Goal: Information Seeking & Learning: Learn about a topic

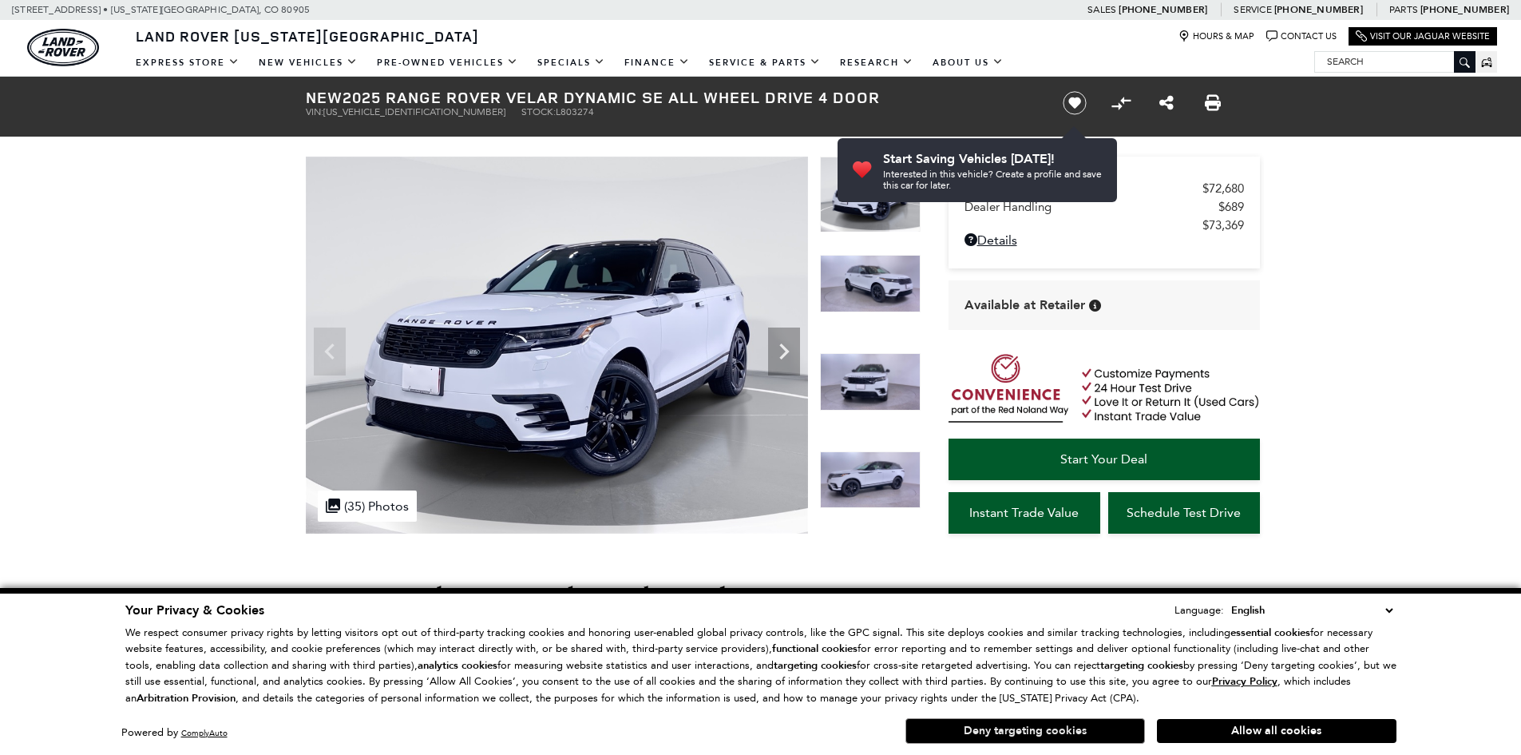
click at [1037, 731] on button "Deny targeting cookies" at bounding box center [1025, 731] width 240 height 26
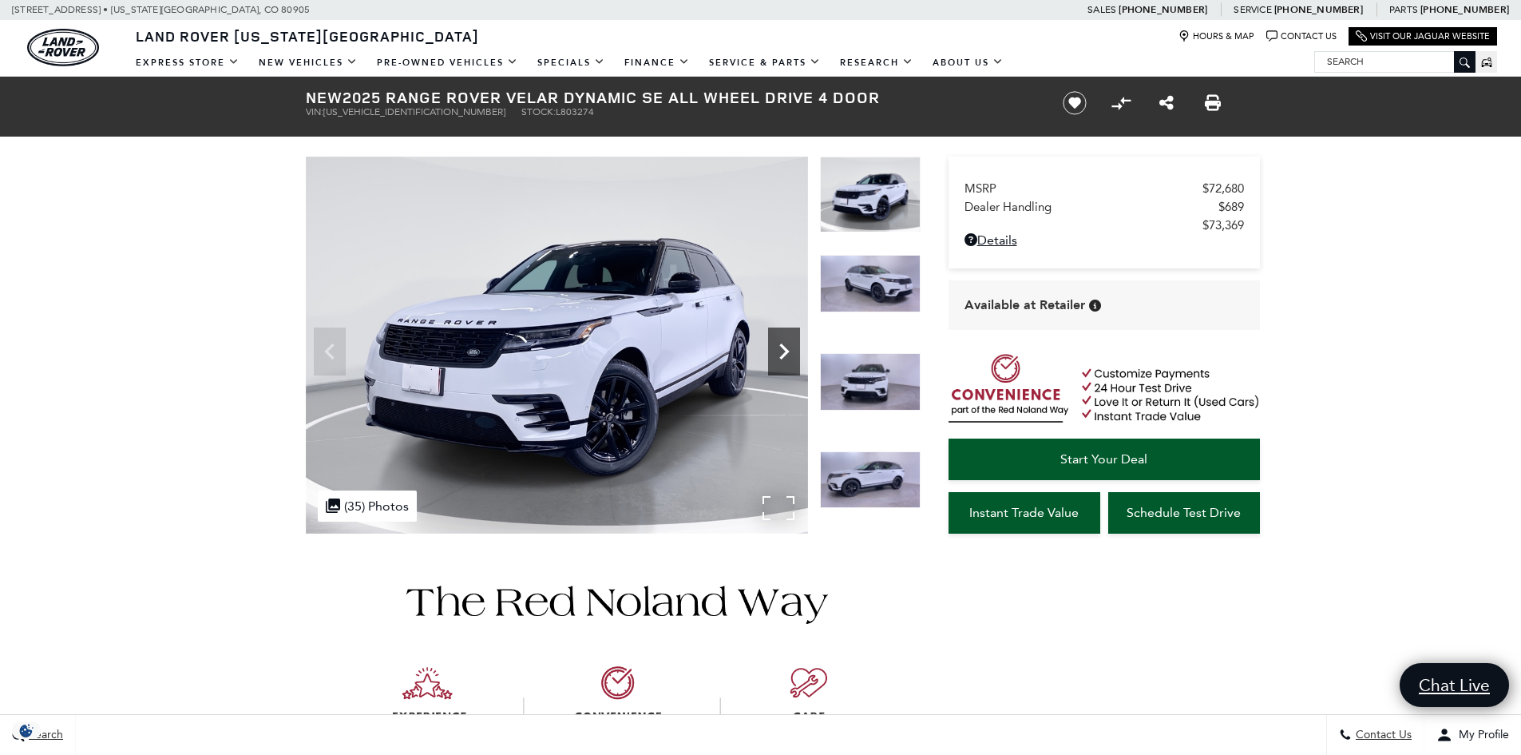
click at [787, 349] on icon "Next" at bounding box center [784, 351] width 10 height 16
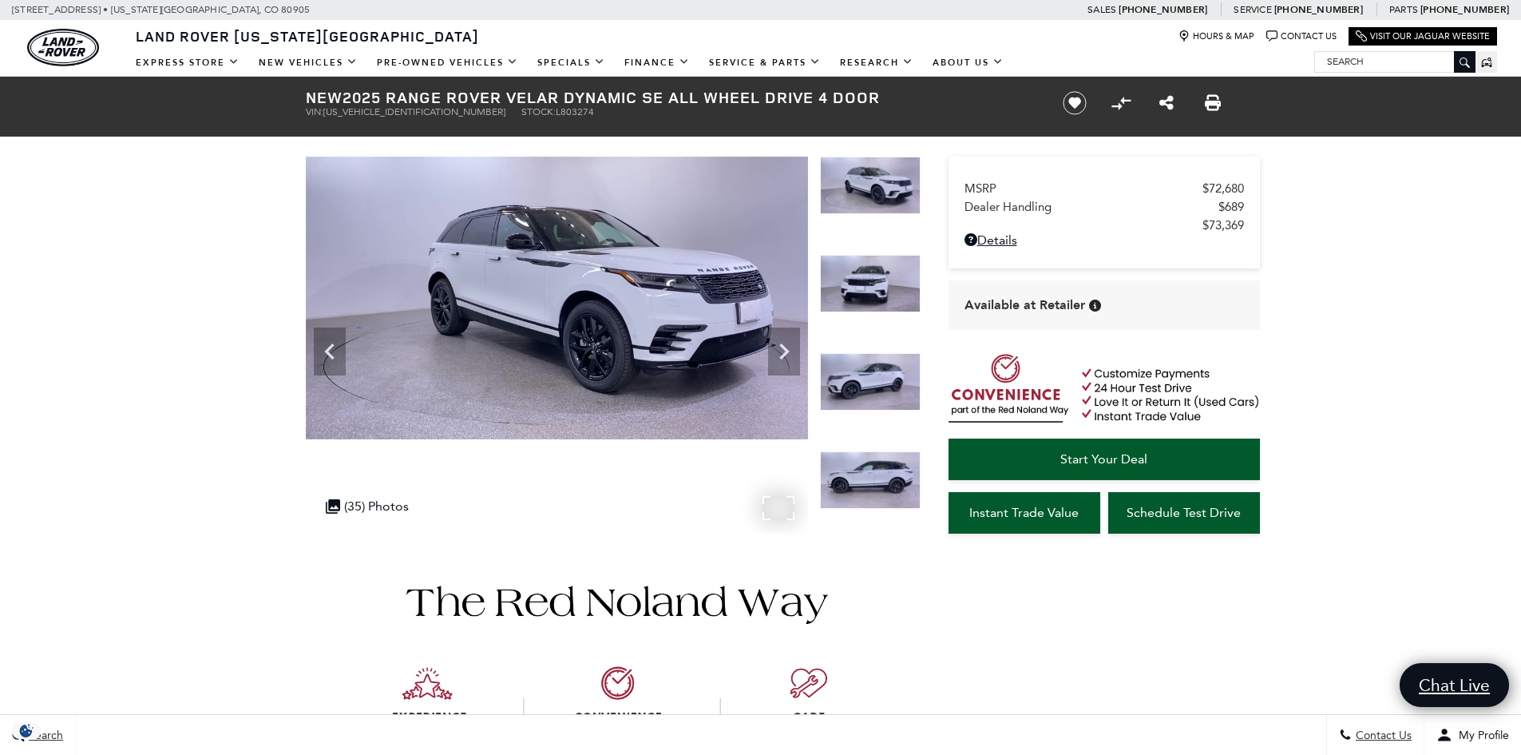
click at [770, 501] on div at bounding box center [557, 345] width 502 height 377
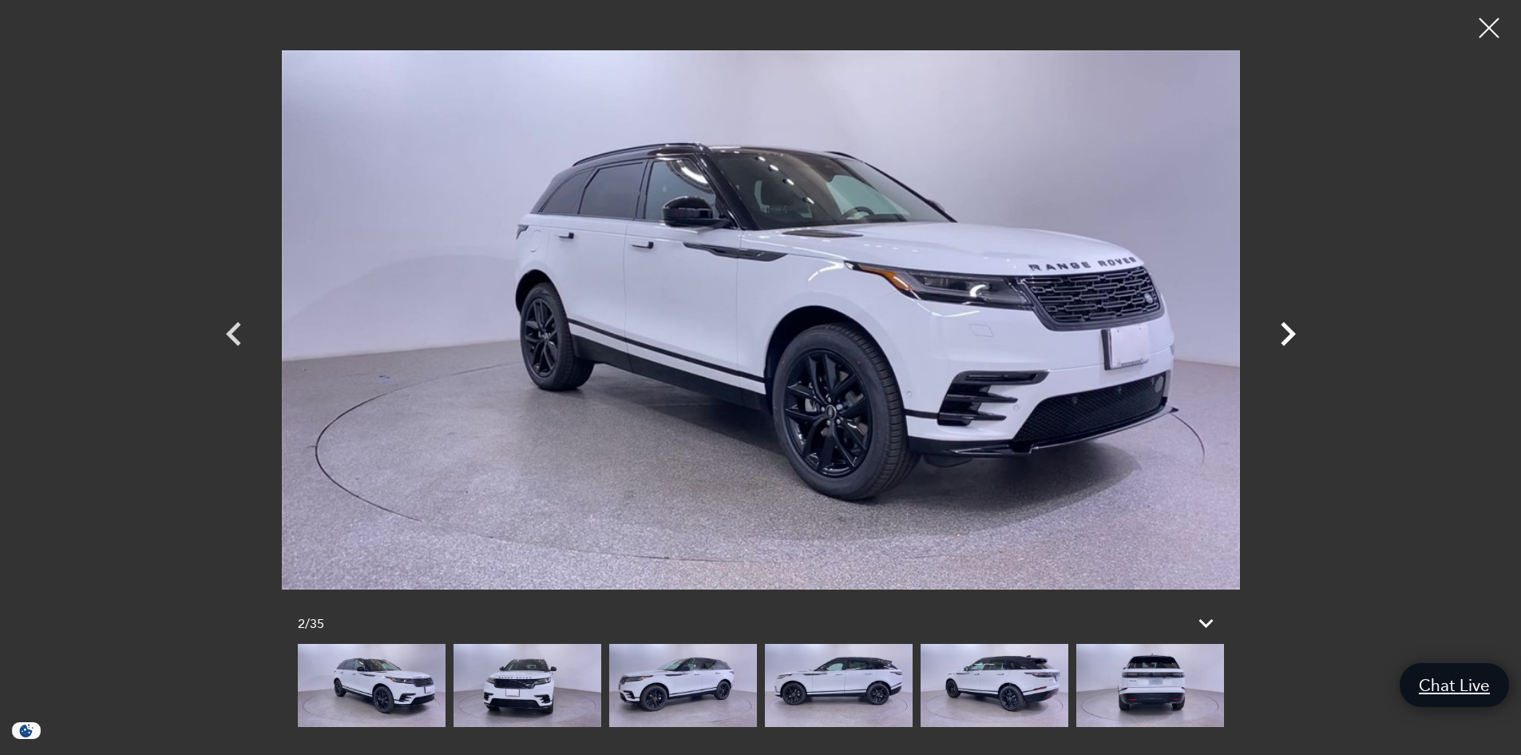
click at [1285, 332] on icon "Next" at bounding box center [1288, 334] width 48 height 48
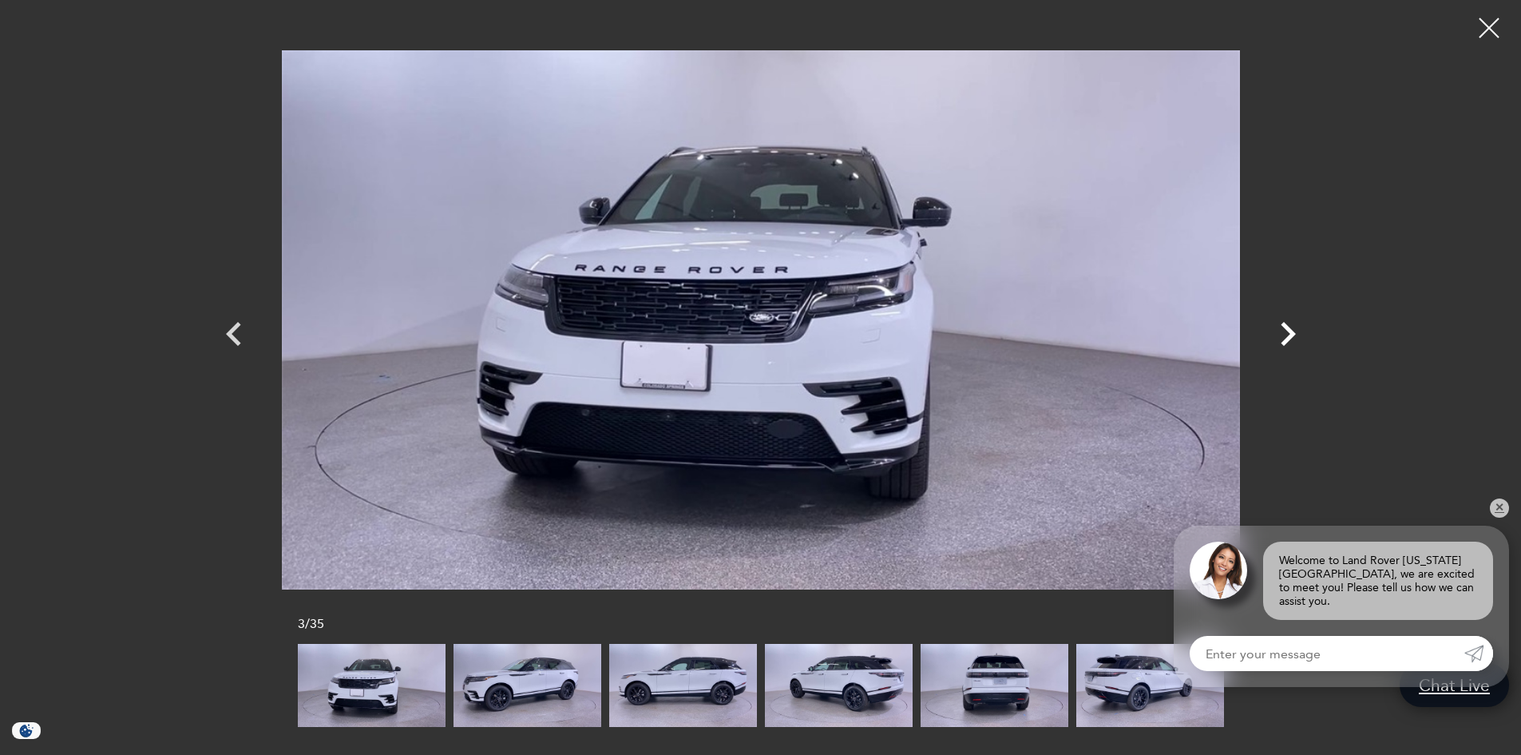
click at [1285, 332] on icon "Next" at bounding box center [1288, 334] width 48 height 48
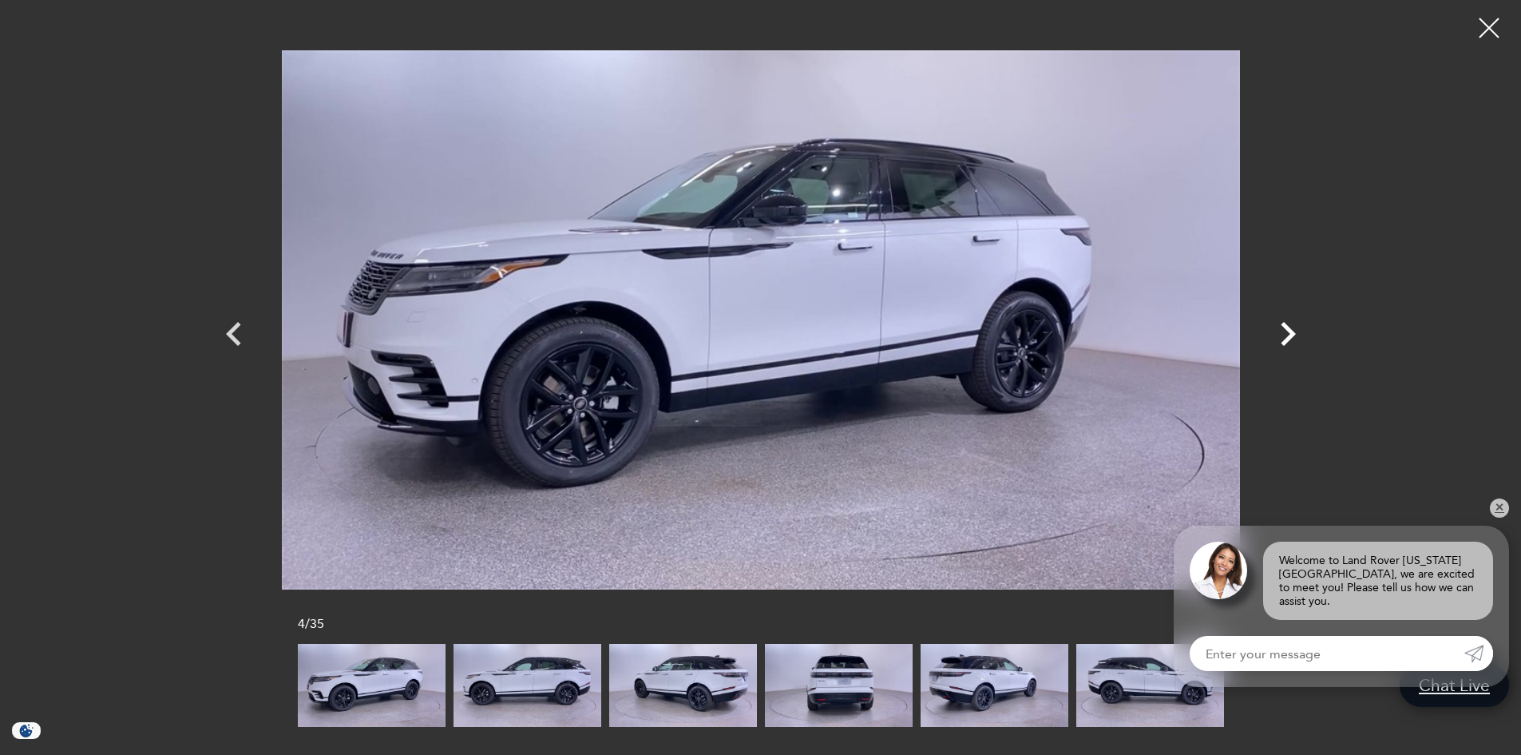
click at [1285, 332] on icon "Next" at bounding box center [1288, 334] width 48 height 48
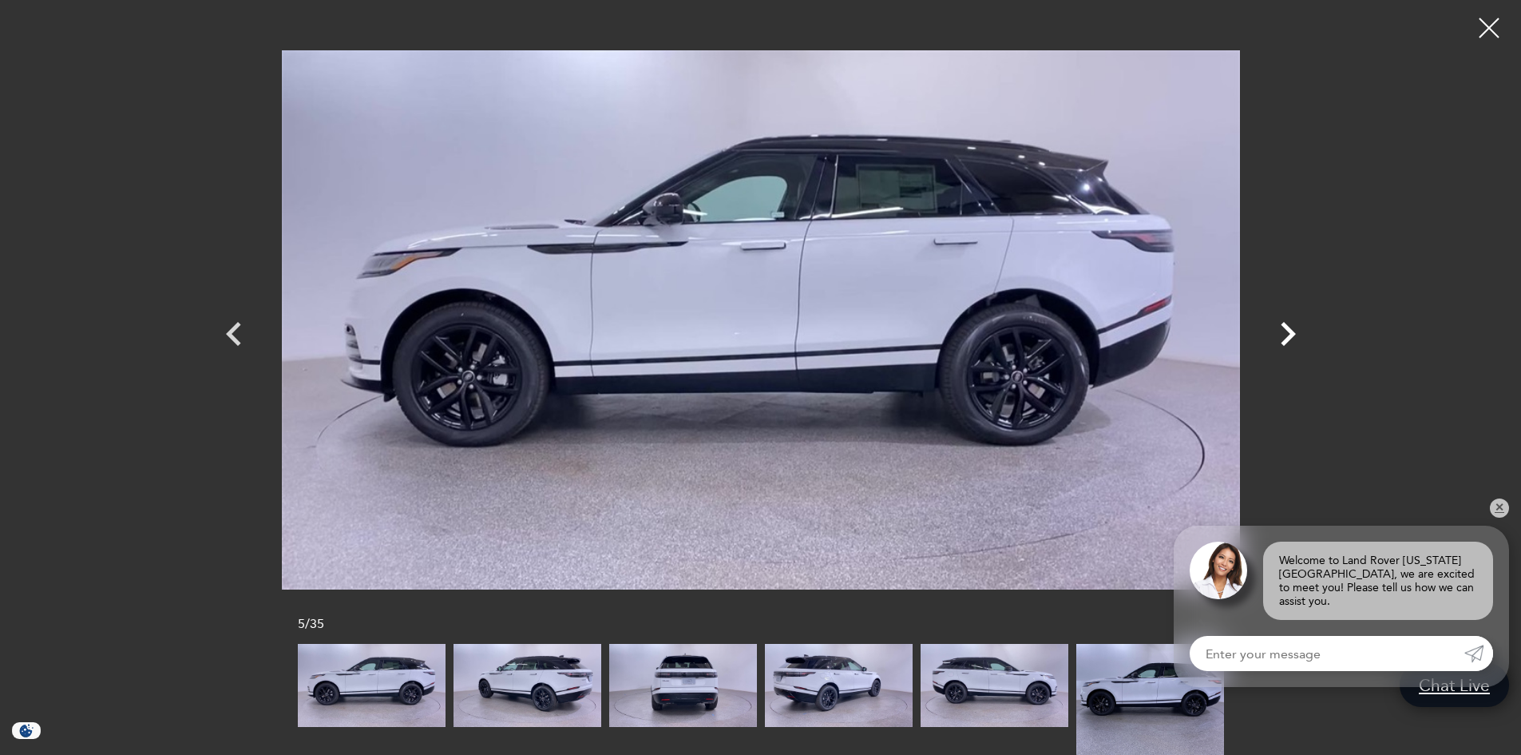
click at [1285, 332] on icon "Next" at bounding box center [1288, 334] width 48 height 48
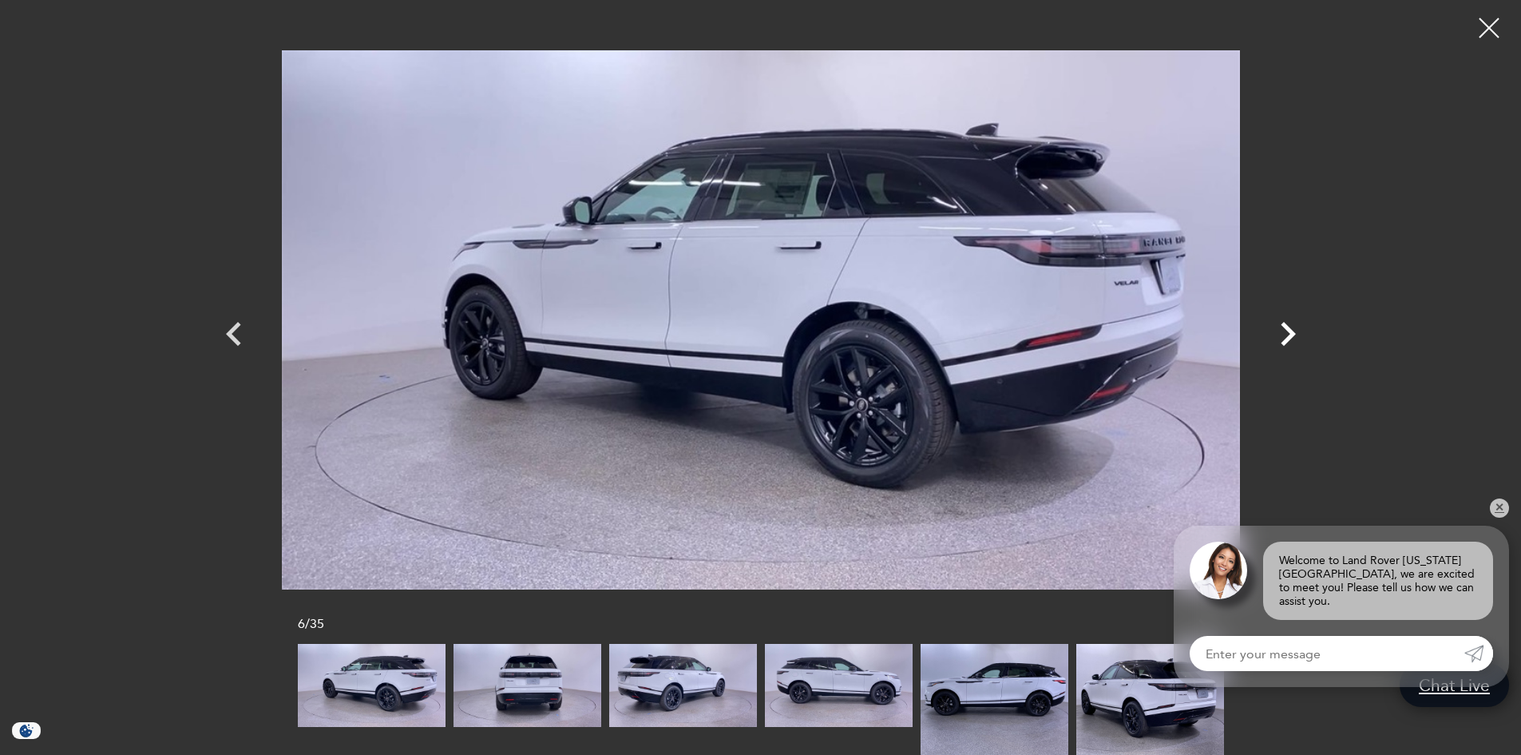
click at [1285, 332] on icon "Next" at bounding box center [1288, 334] width 48 height 48
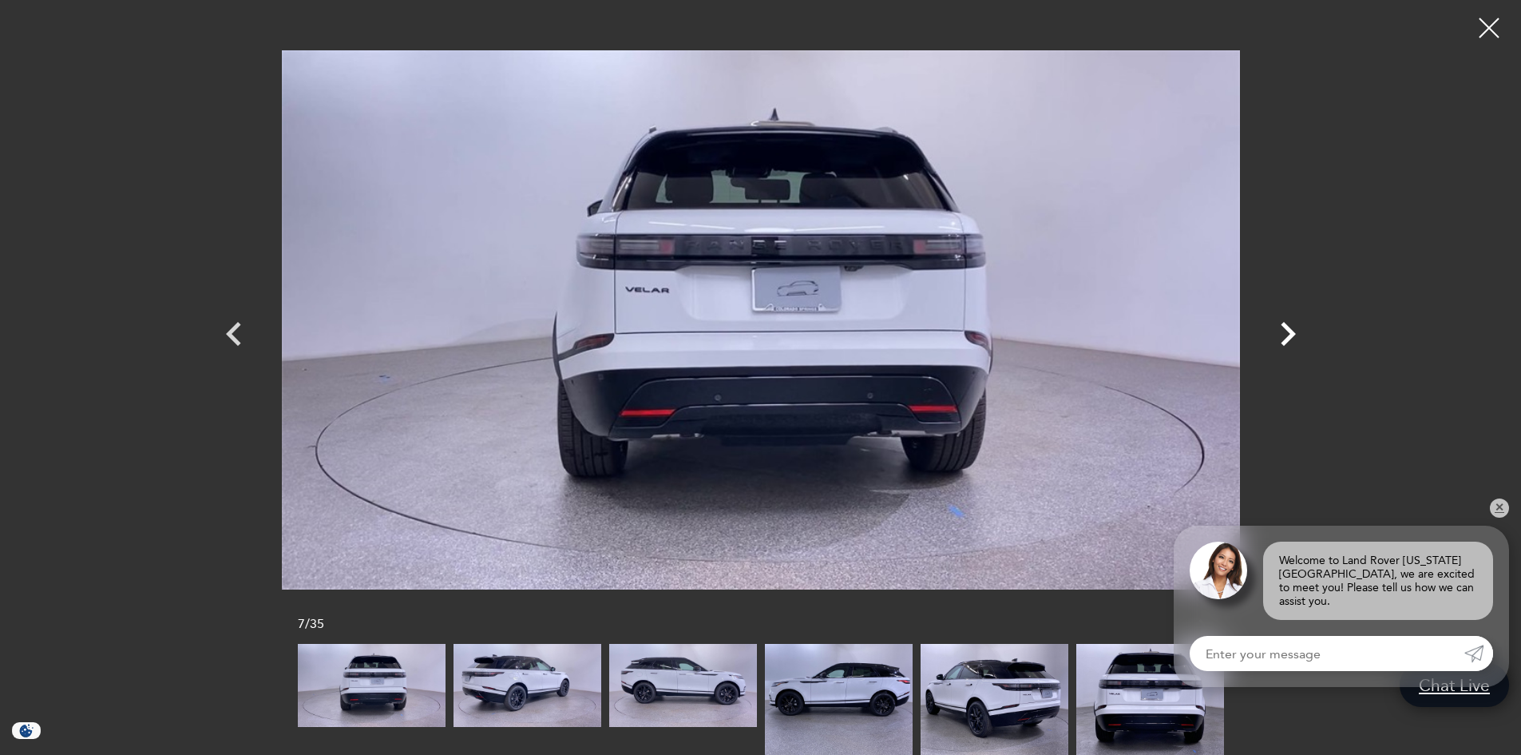
click at [1285, 332] on icon "Next" at bounding box center [1288, 334] width 48 height 48
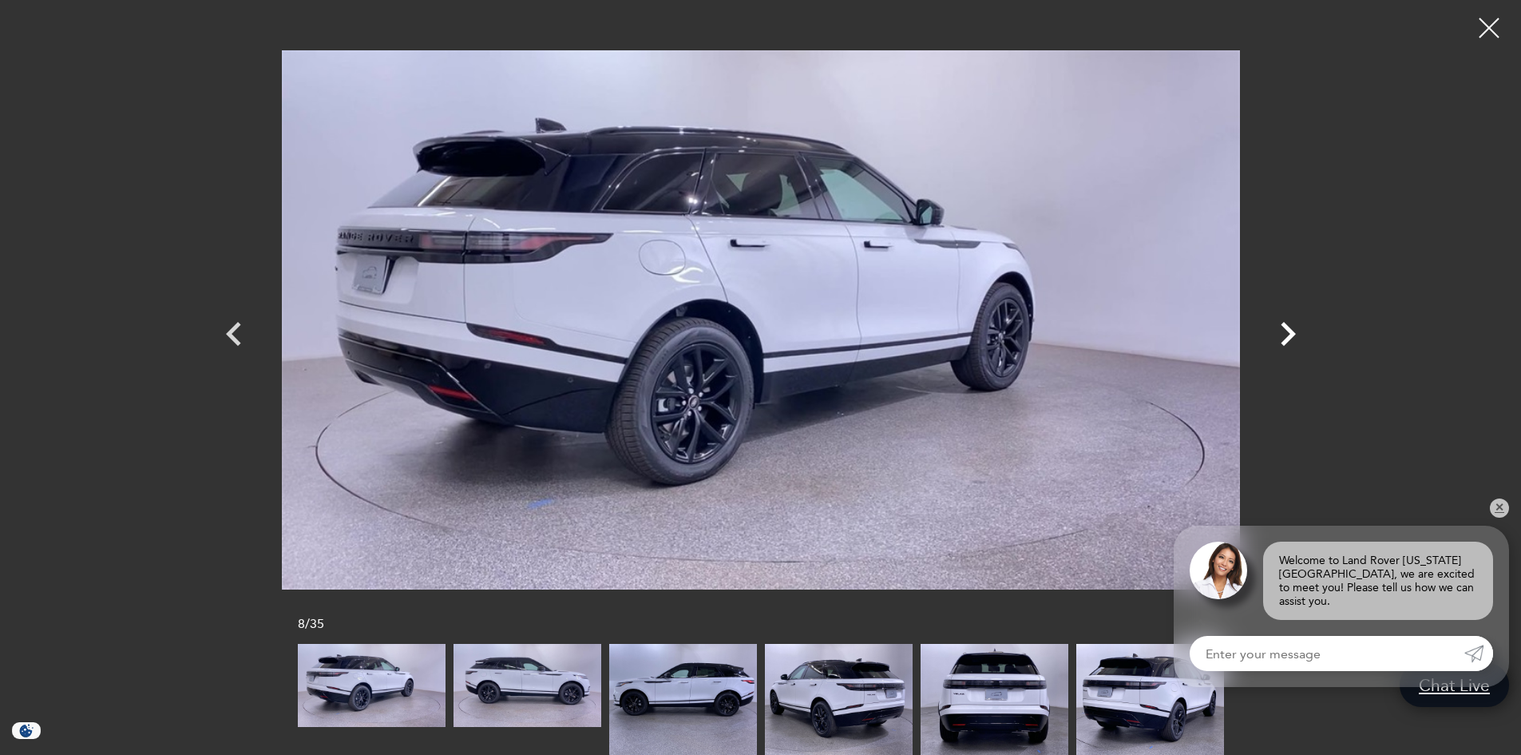
click at [1285, 332] on icon "Next" at bounding box center [1288, 334] width 48 height 48
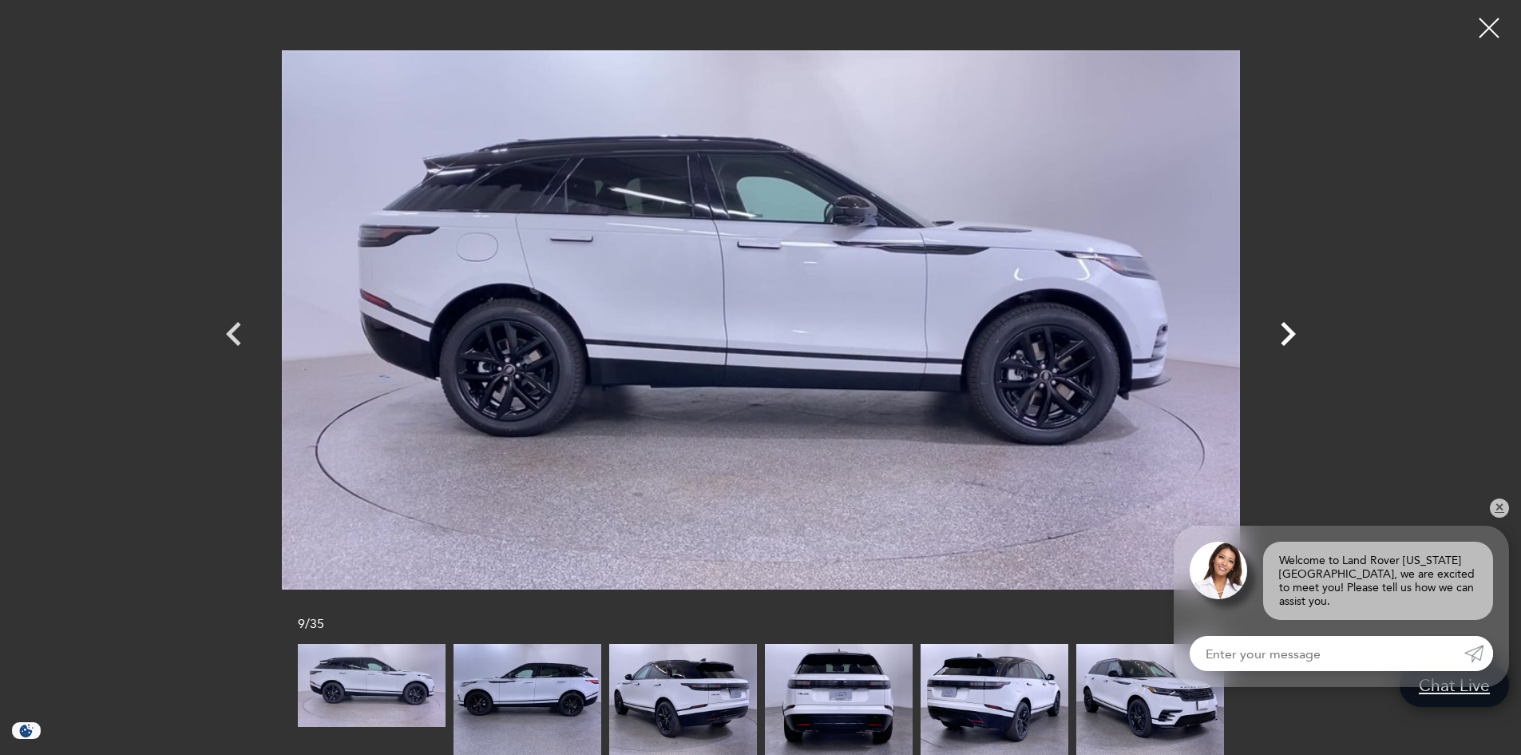
click at [1285, 332] on icon "Next" at bounding box center [1288, 334] width 48 height 48
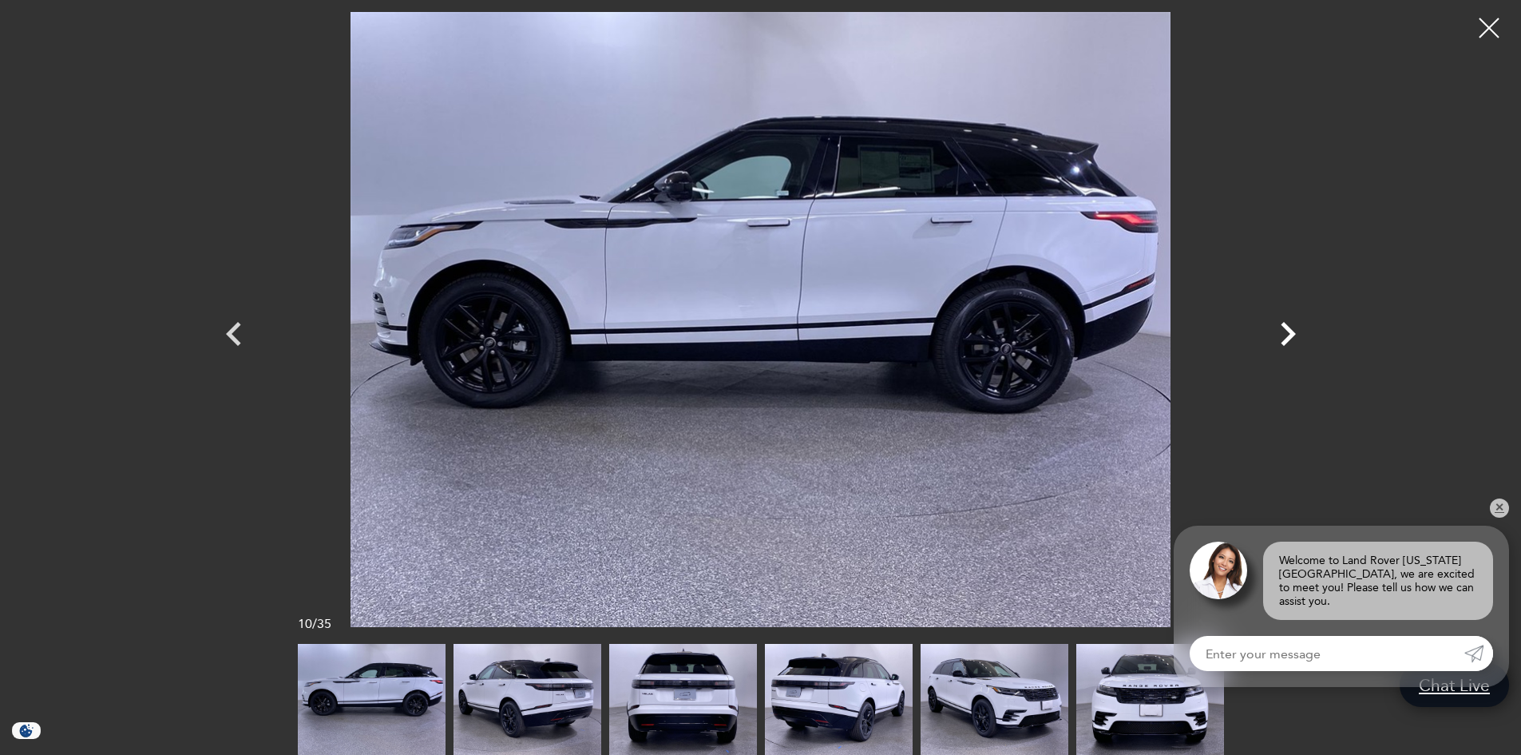
click at [1285, 332] on icon "Next" at bounding box center [1288, 334] width 48 height 48
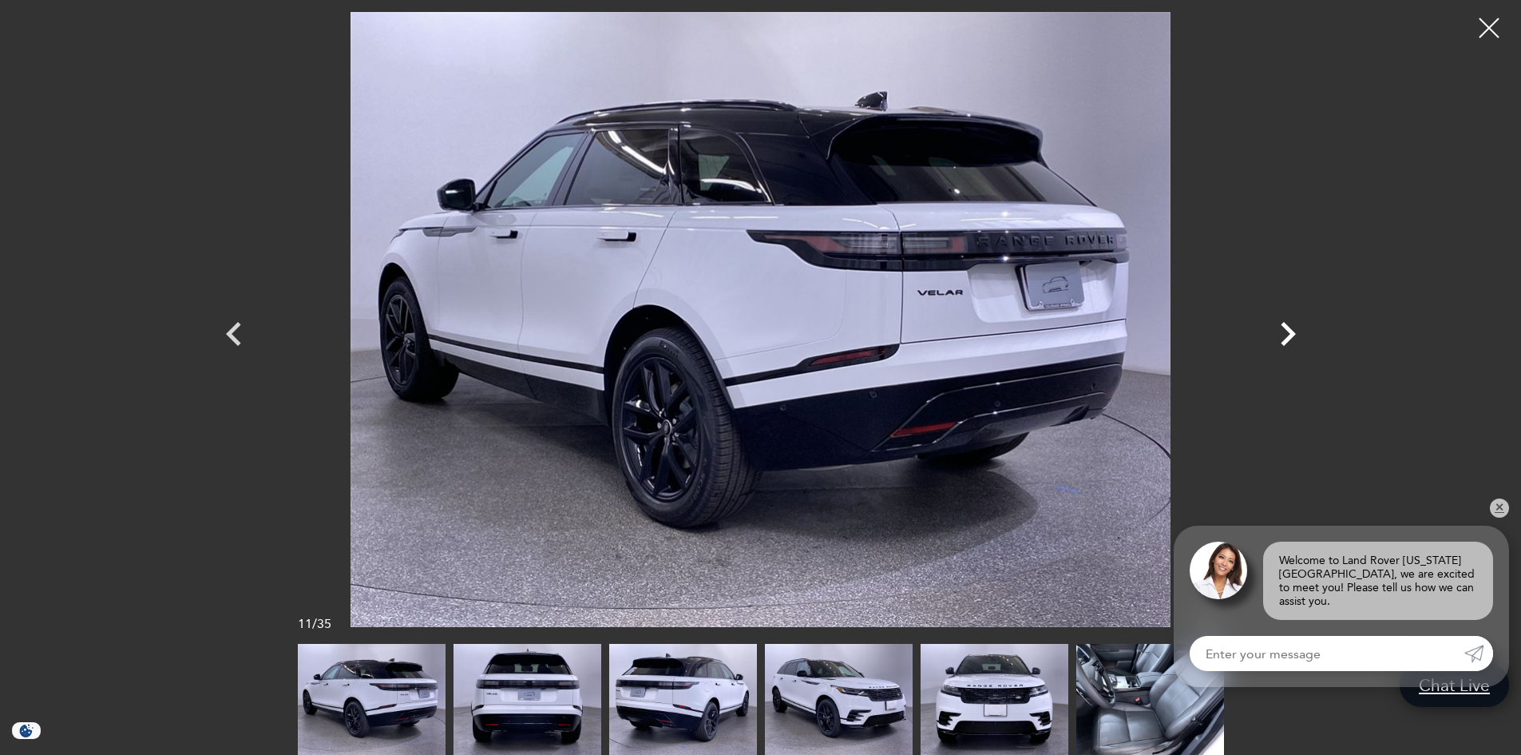
click at [1285, 332] on icon "Next" at bounding box center [1288, 334] width 48 height 48
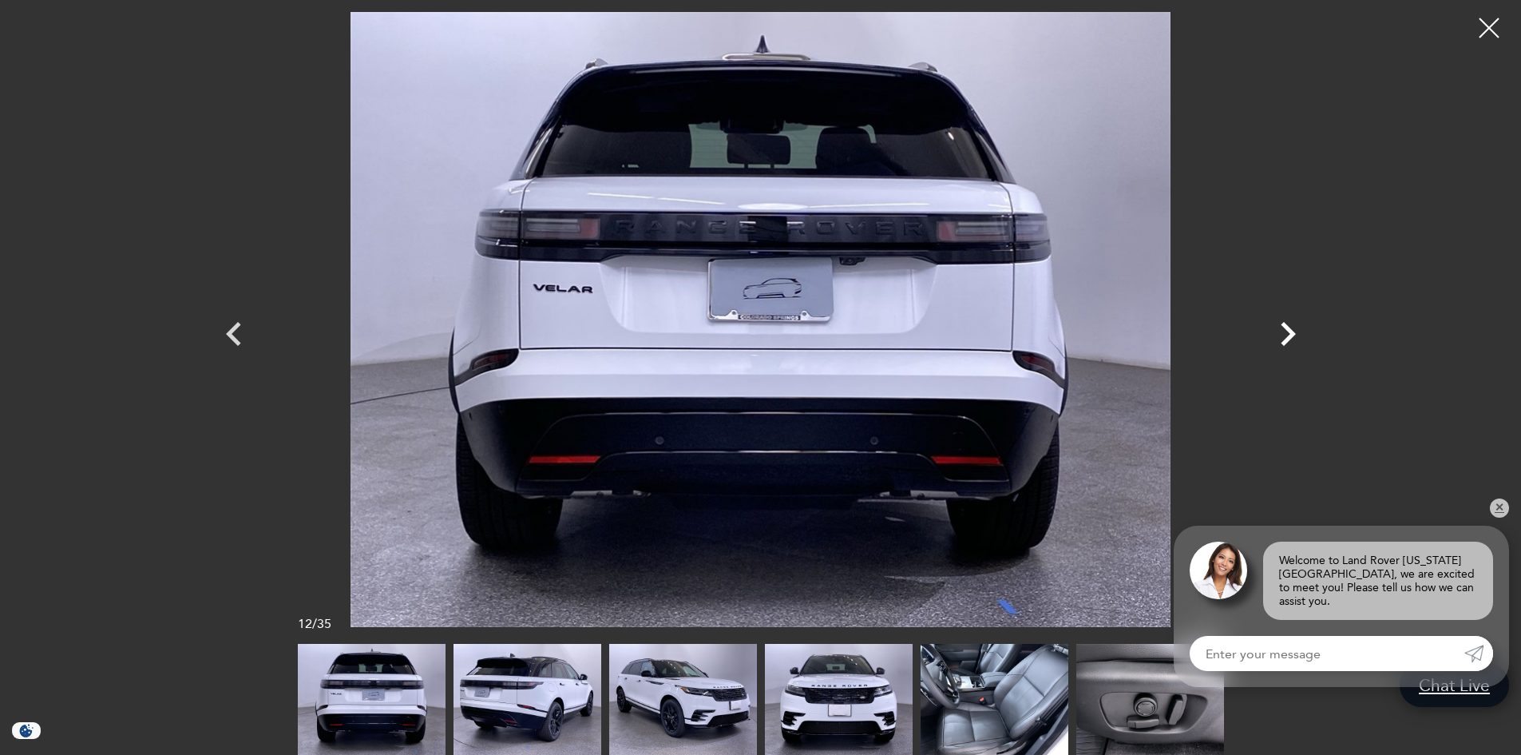
click at [1285, 332] on icon "Next" at bounding box center [1288, 334] width 48 height 48
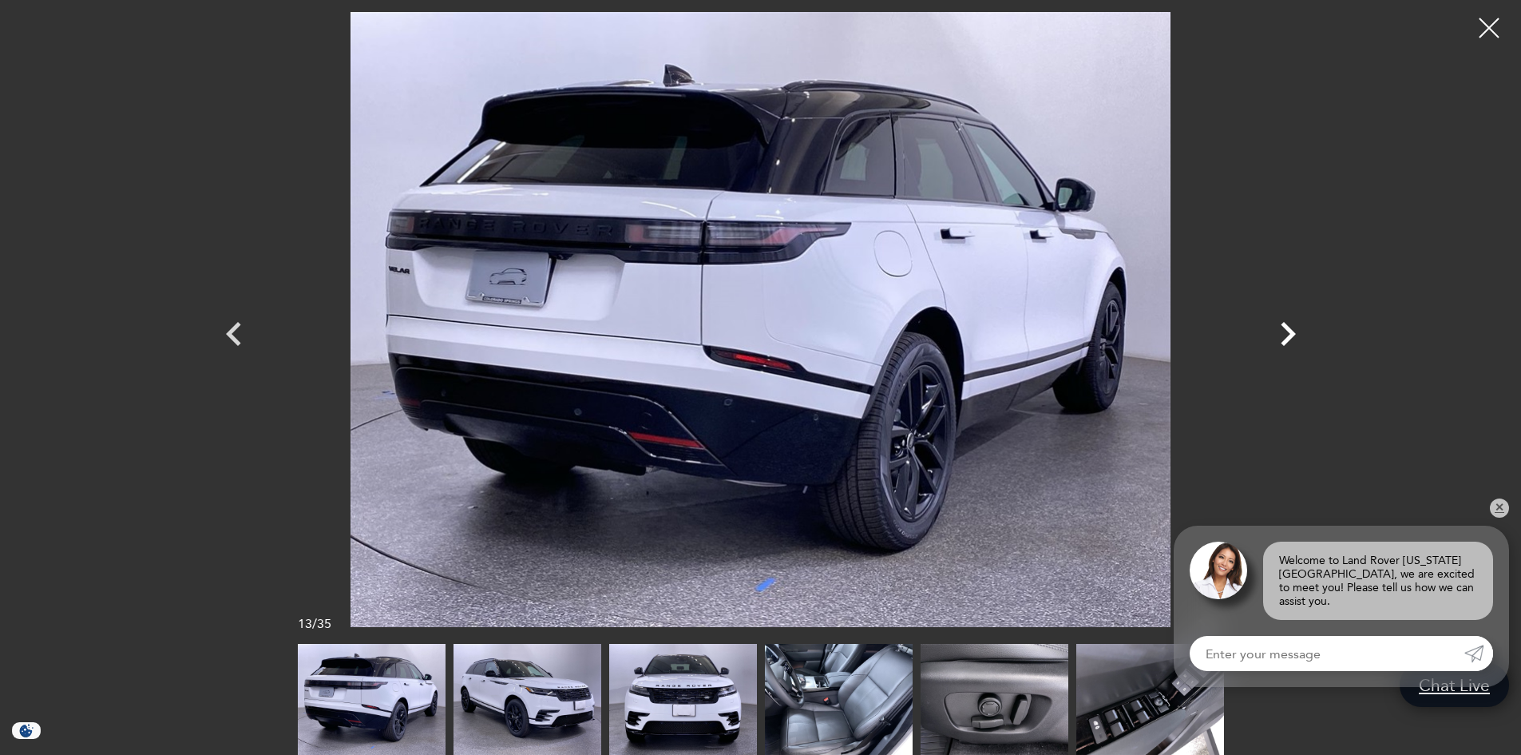
click at [1285, 332] on icon "Next" at bounding box center [1288, 334] width 48 height 48
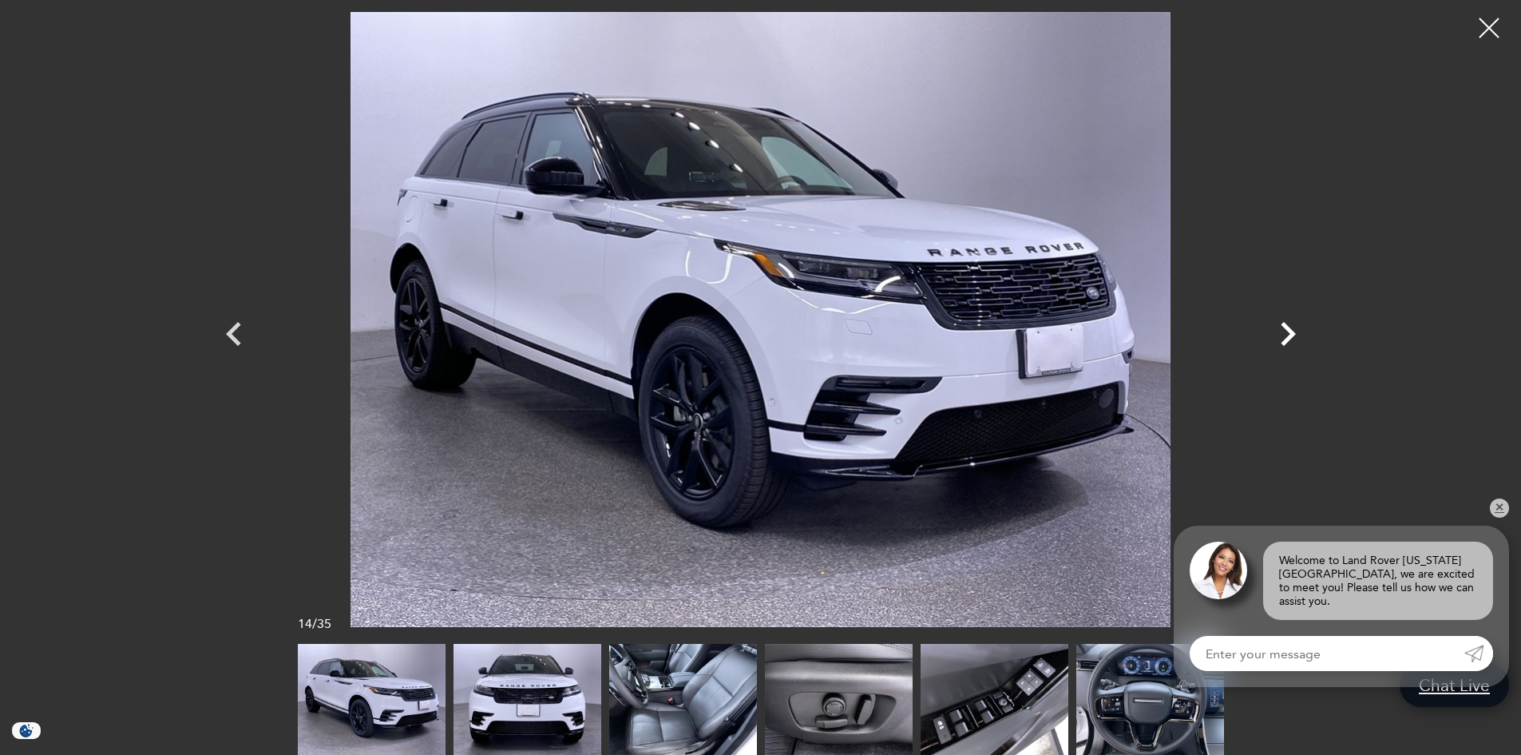
click at [1285, 332] on icon "Next" at bounding box center [1288, 334] width 48 height 48
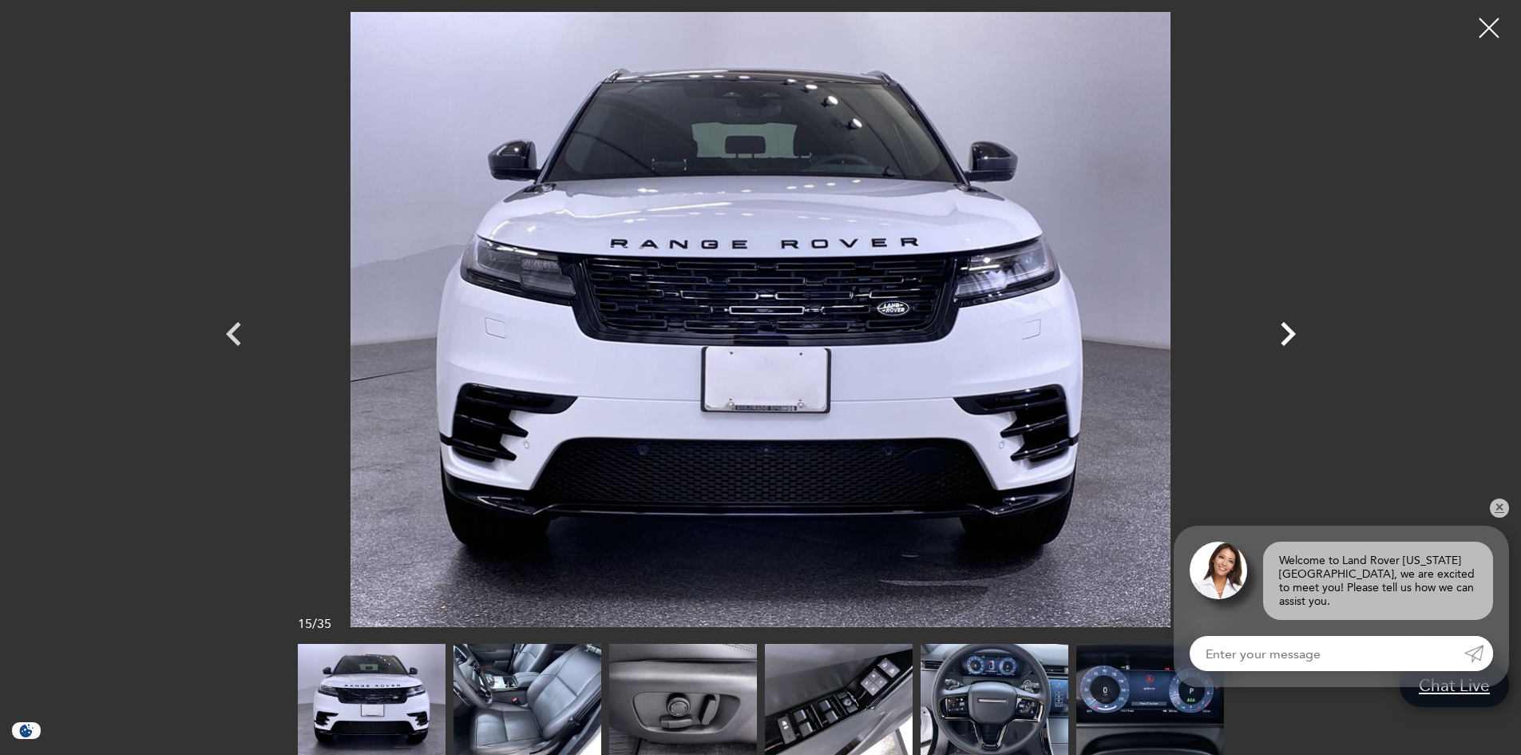
click at [1285, 332] on icon "Next" at bounding box center [1288, 334] width 48 height 48
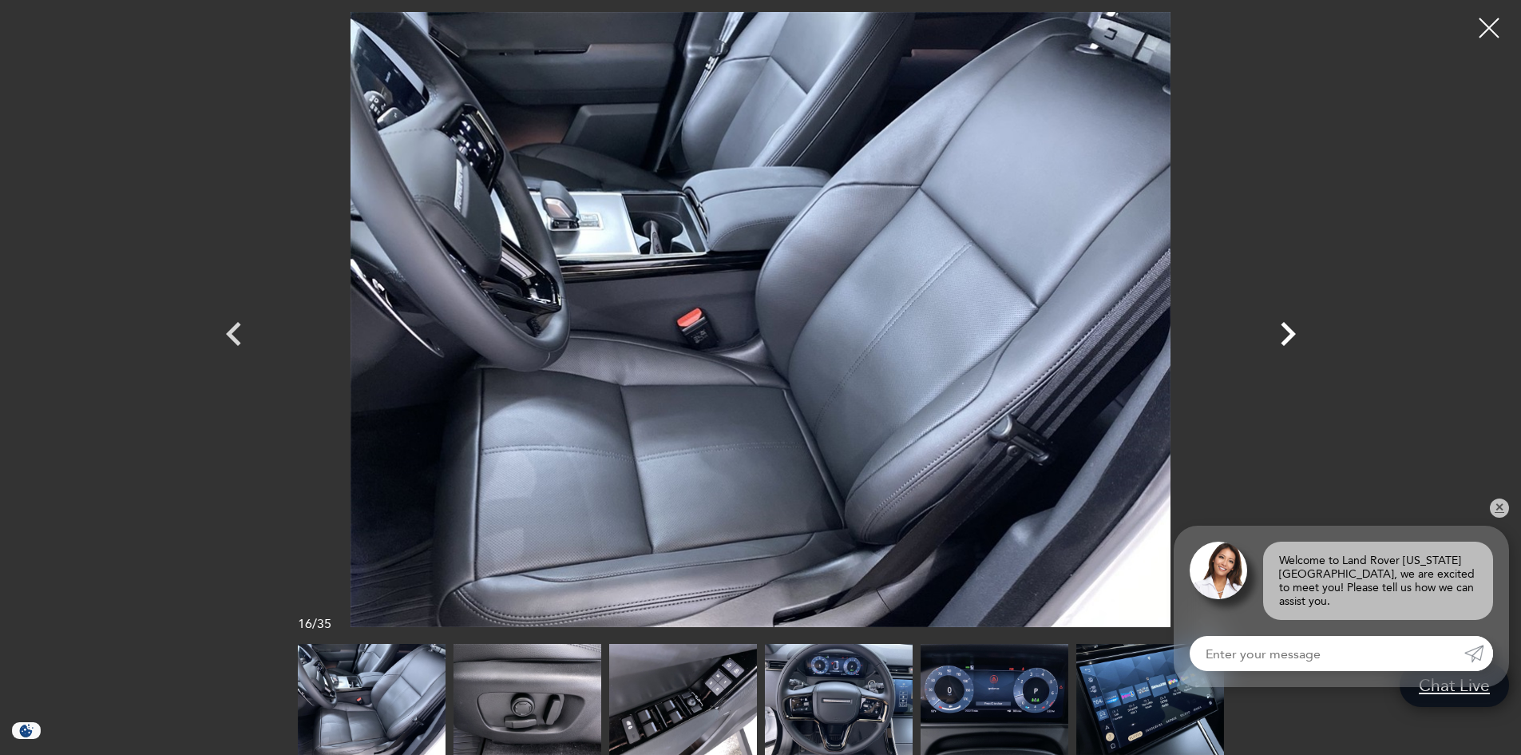
click at [1285, 332] on icon "Next" at bounding box center [1288, 334] width 48 height 48
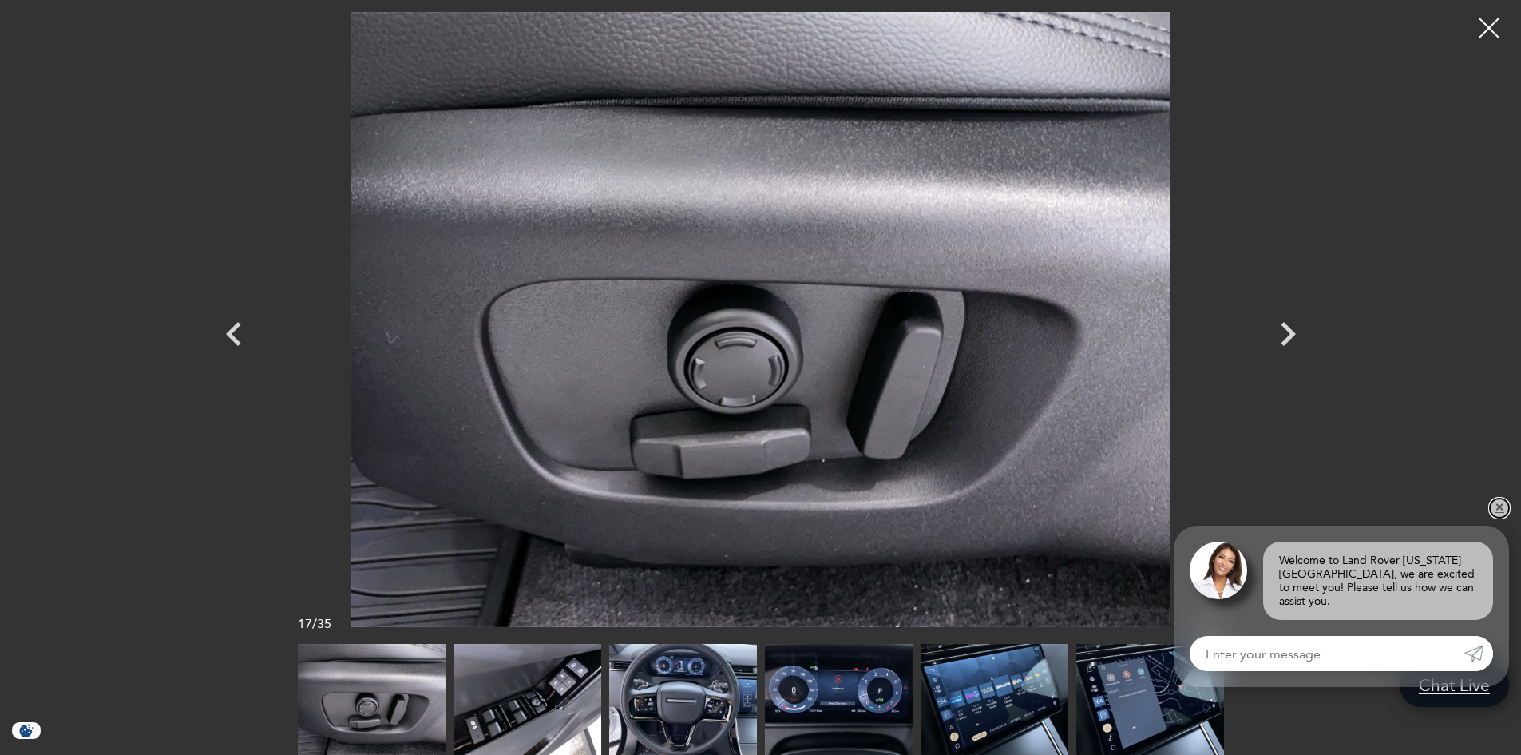
click at [1504, 517] on link "✕" at bounding box center [1499, 507] width 19 height 19
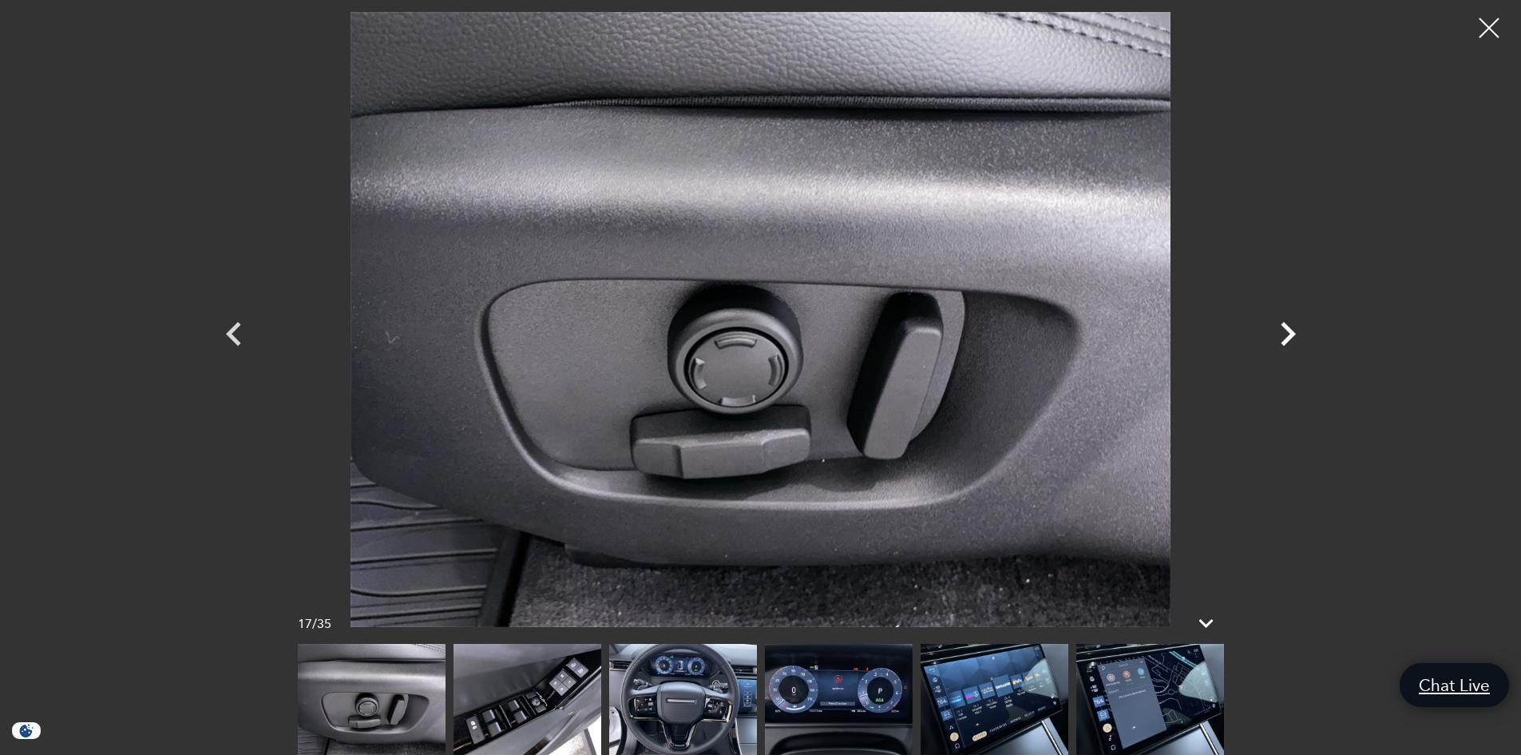
click at [1287, 335] on icon "Next" at bounding box center [1288, 334] width 48 height 48
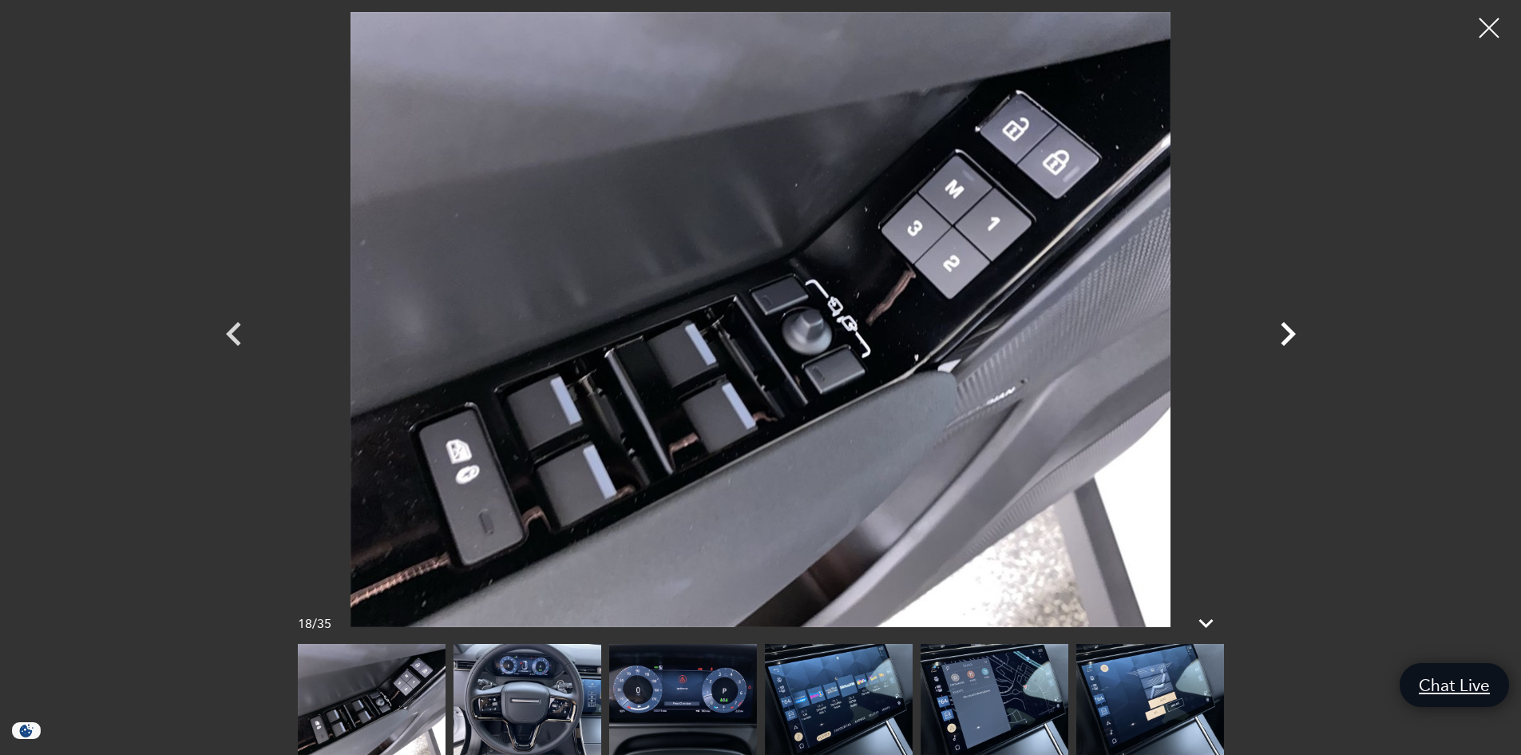
click at [1287, 335] on icon "Next" at bounding box center [1288, 334] width 48 height 48
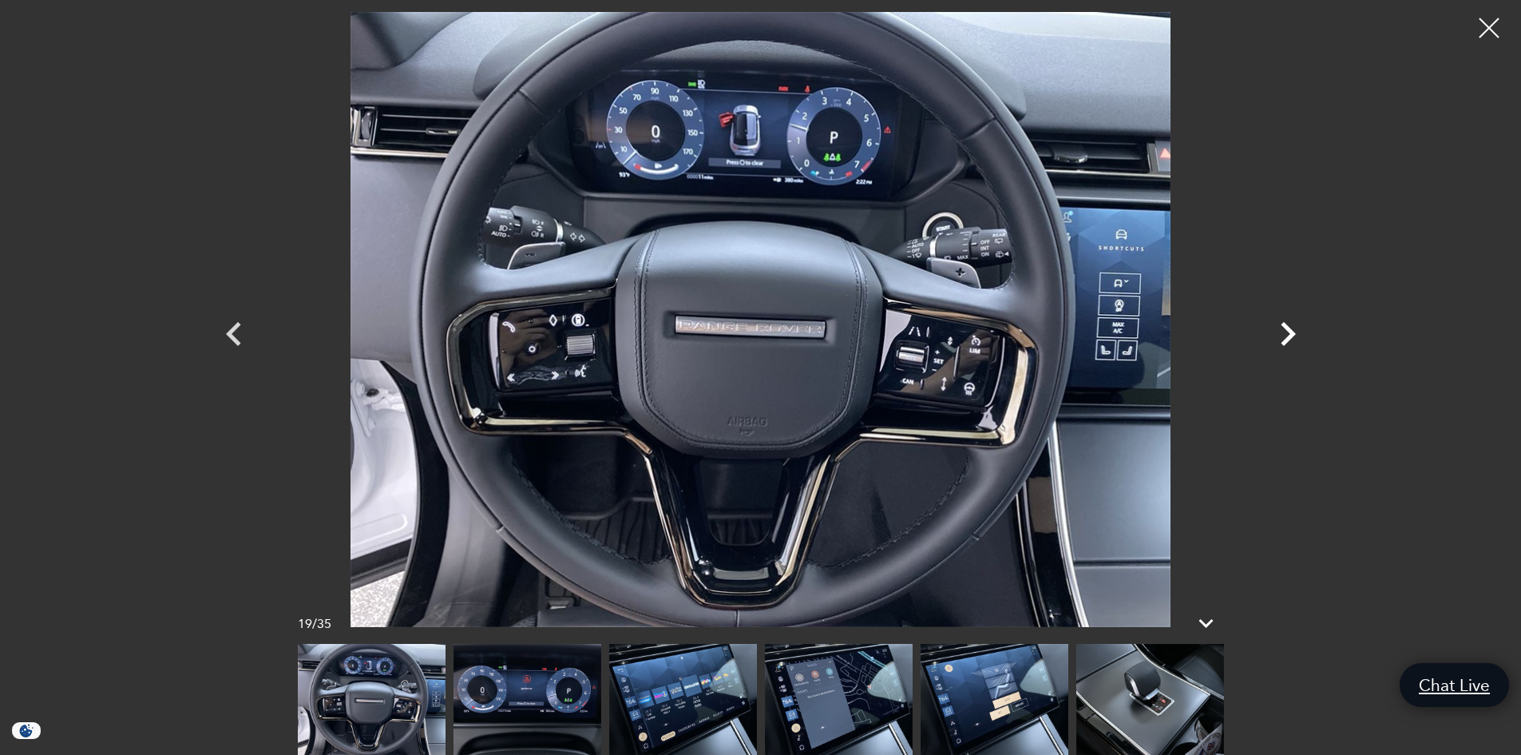
click at [1287, 335] on icon "Next" at bounding box center [1288, 334] width 48 height 48
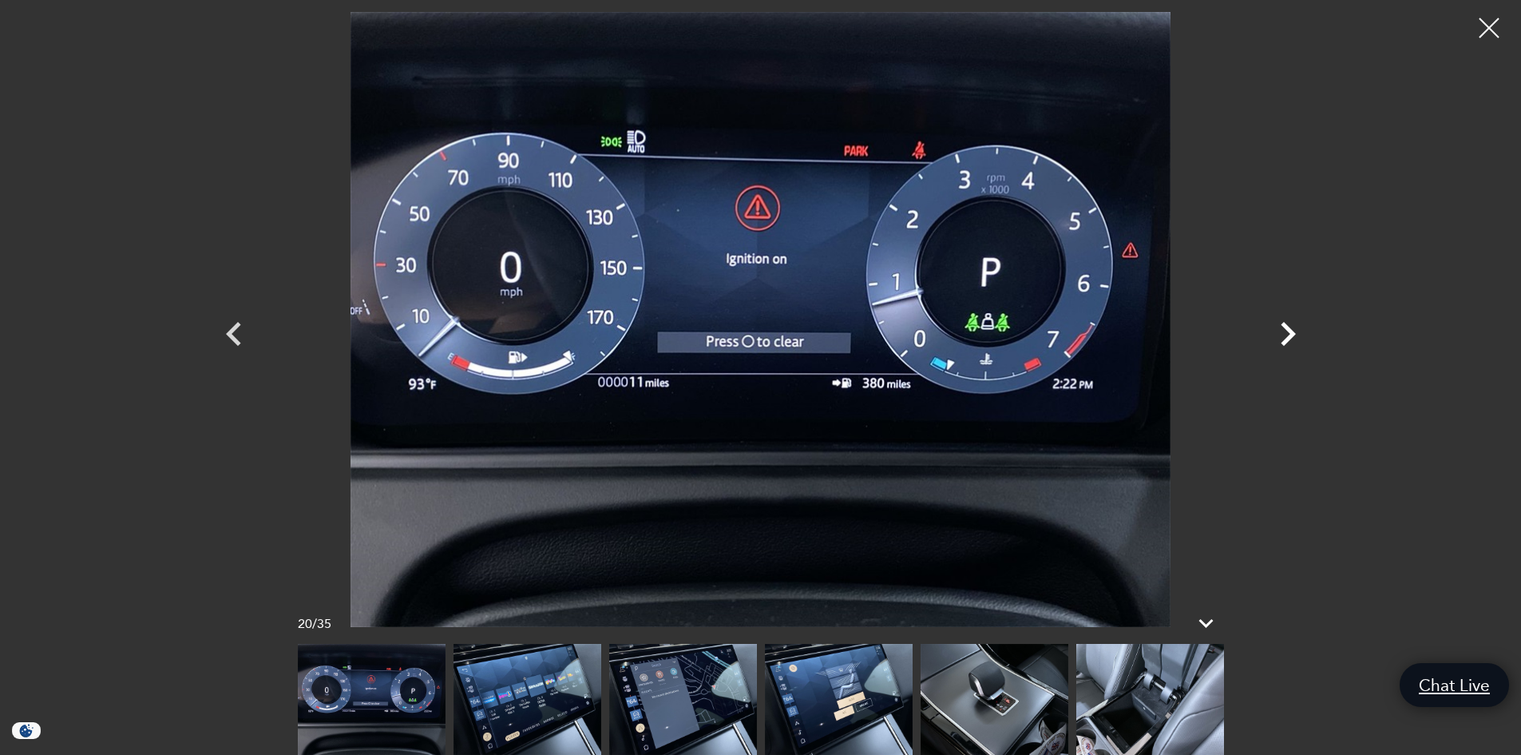
click at [1287, 335] on icon "Next" at bounding box center [1288, 334] width 48 height 48
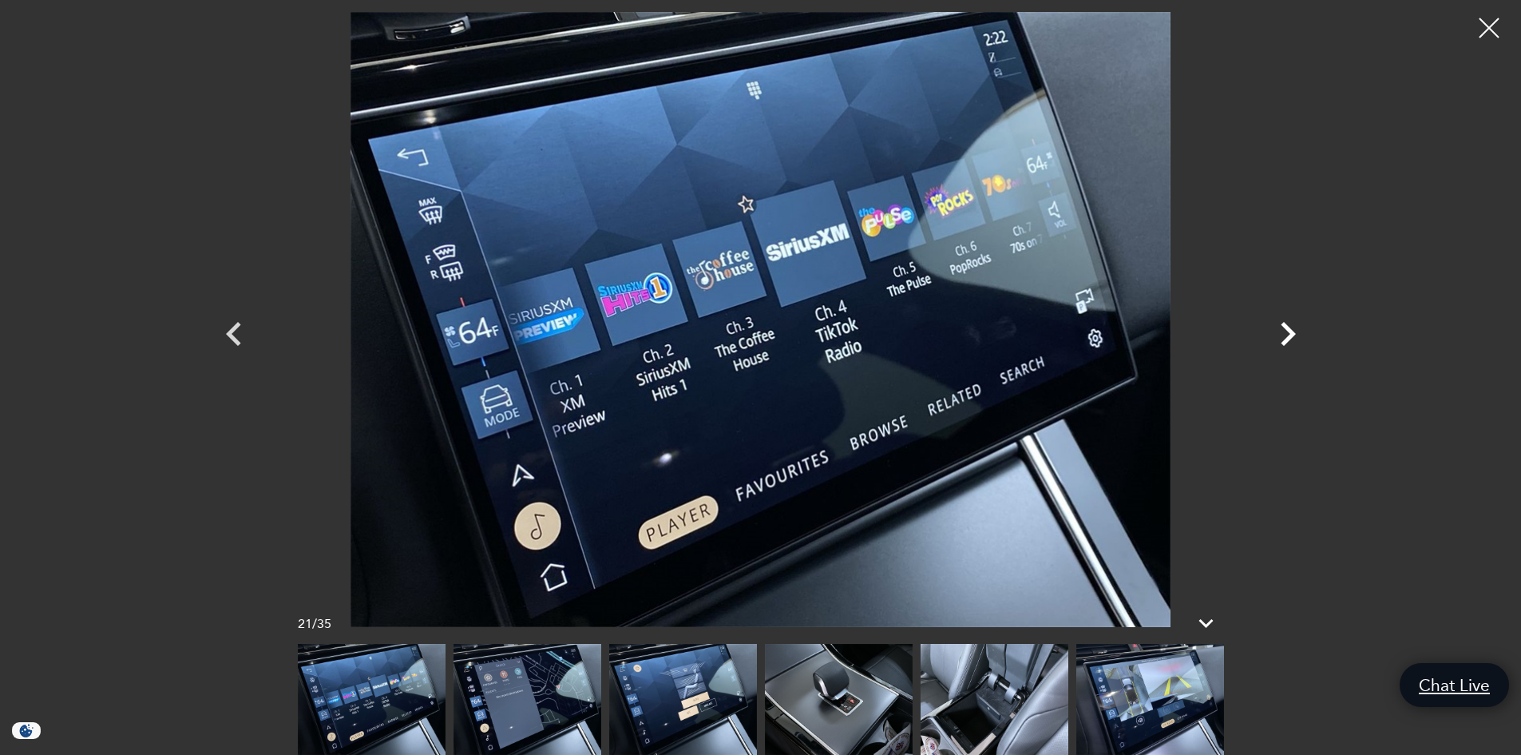
click at [1287, 335] on icon "Next" at bounding box center [1288, 334] width 48 height 48
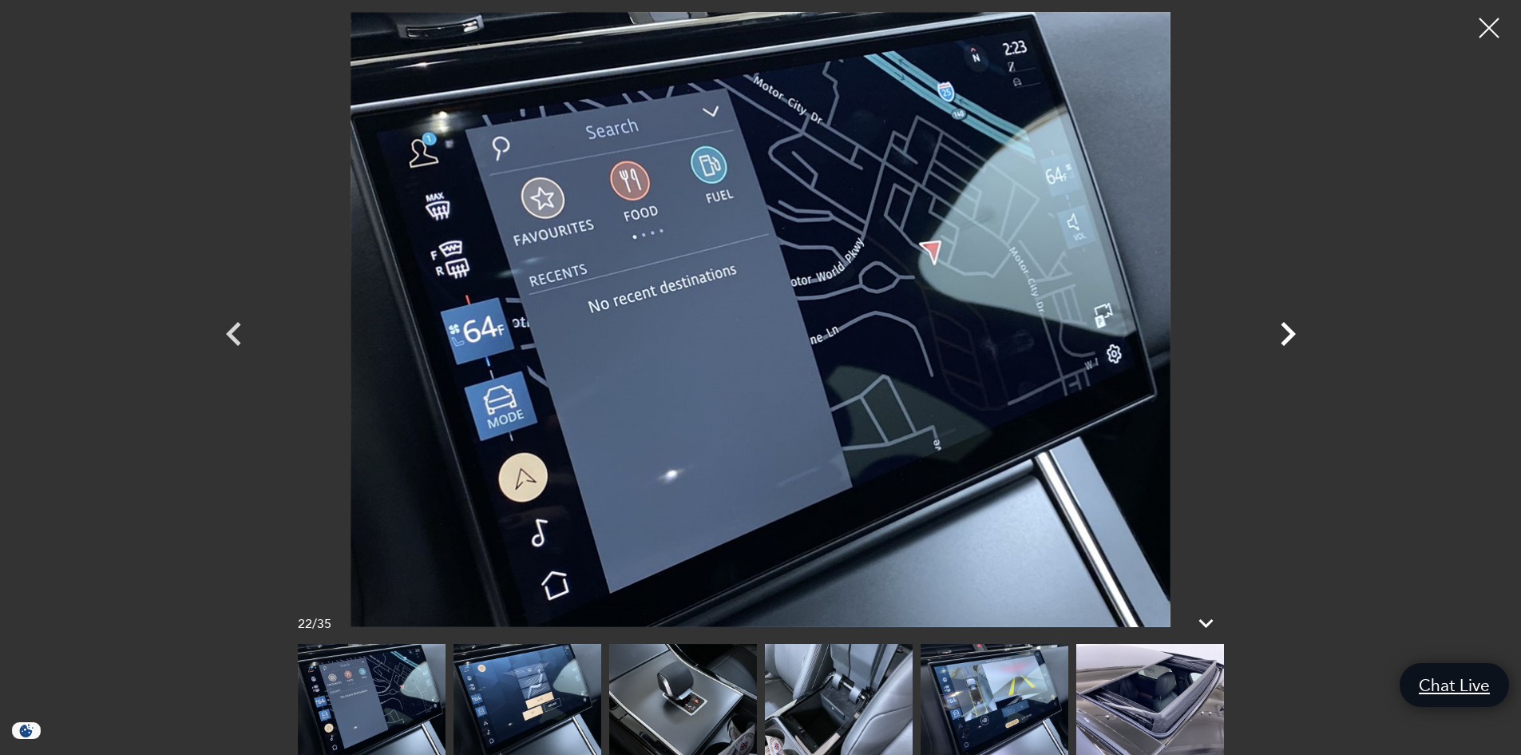
click at [1287, 335] on icon "Next" at bounding box center [1288, 334] width 48 height 48
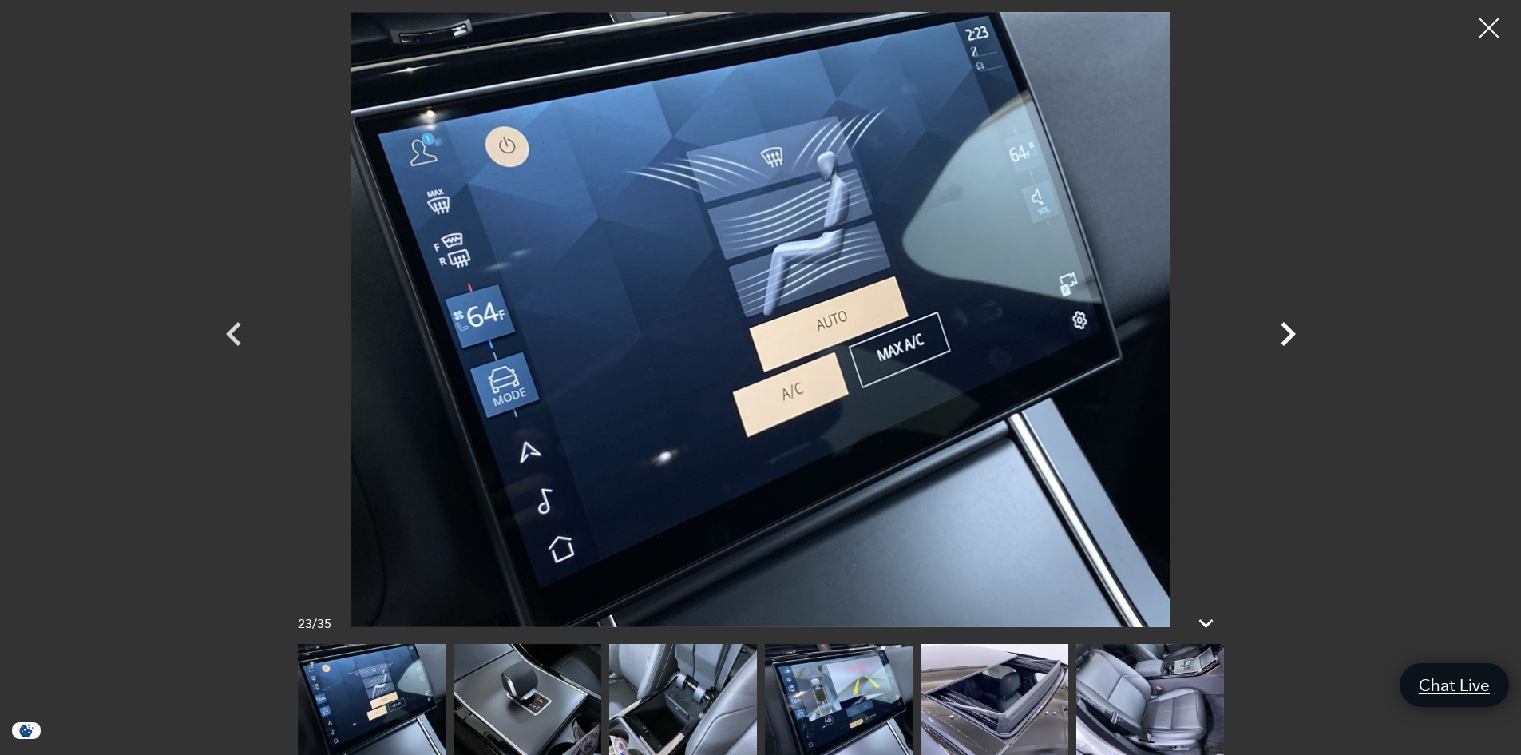
click at [1287, 335] on icon "Next" at bounding box center [1288, 334] width 48 height 48
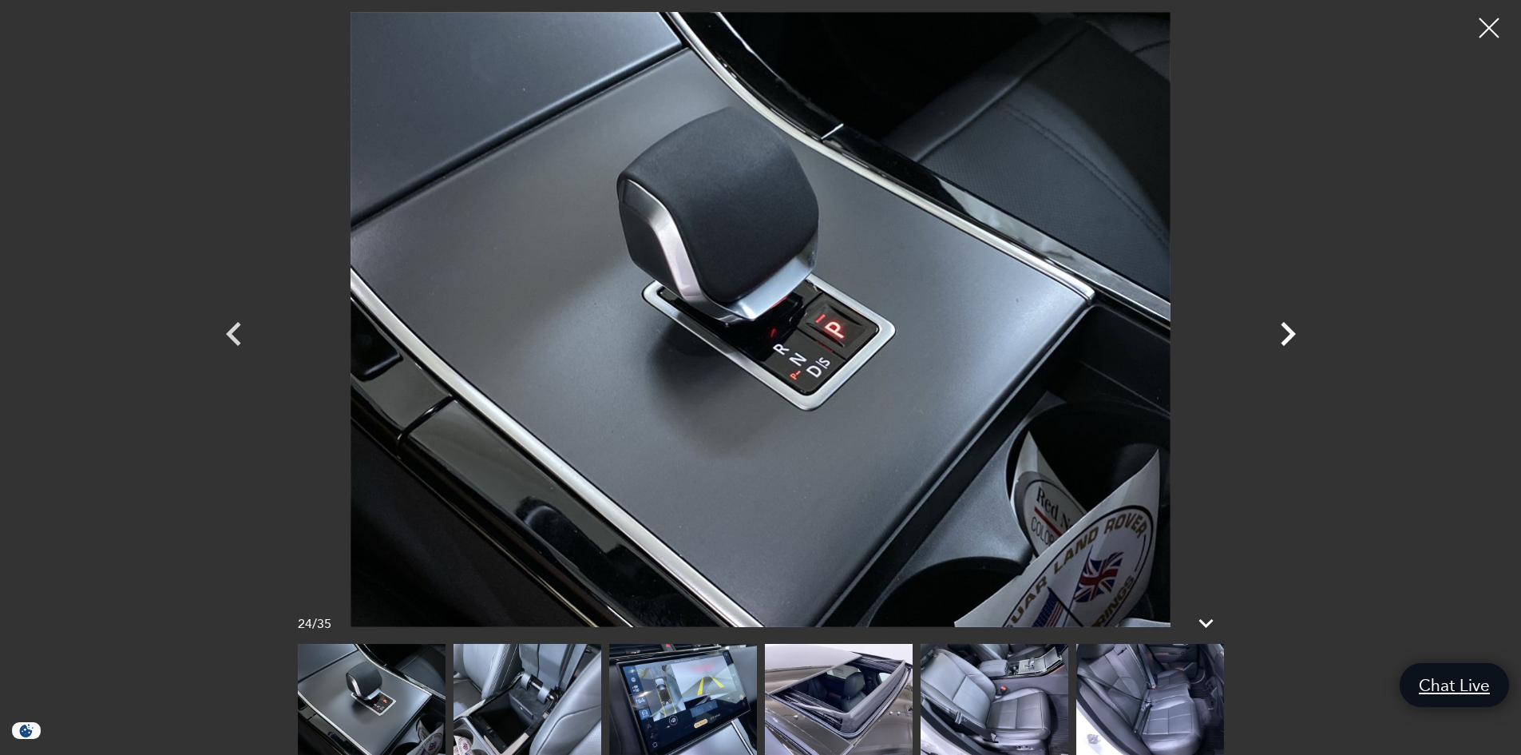
click at [1287, 335] on icon "Next" at bounding box center [1288, 334] width 48 height 48
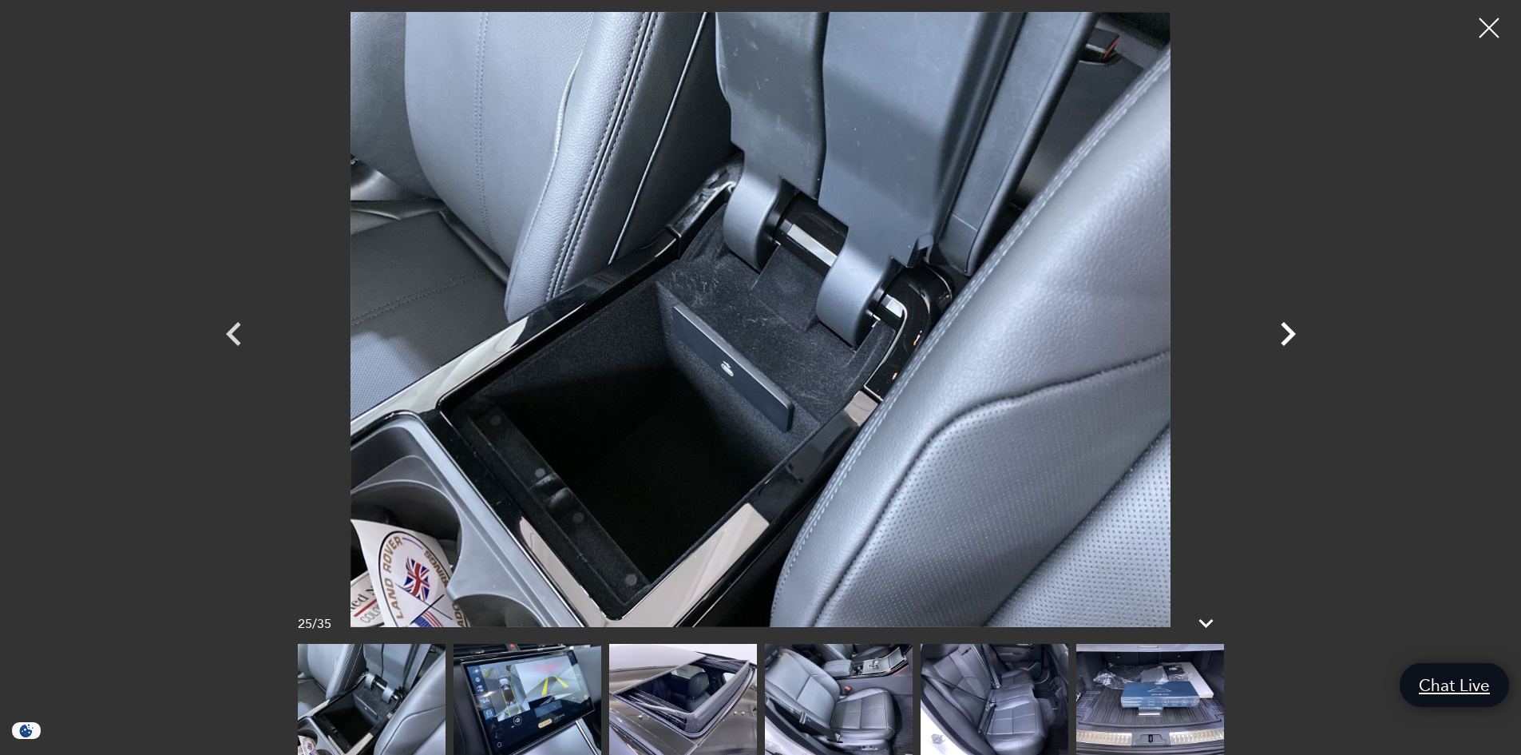
click at [1287, 335] on icon "Next" at bounding box center [1288, 334] width 48 height 48
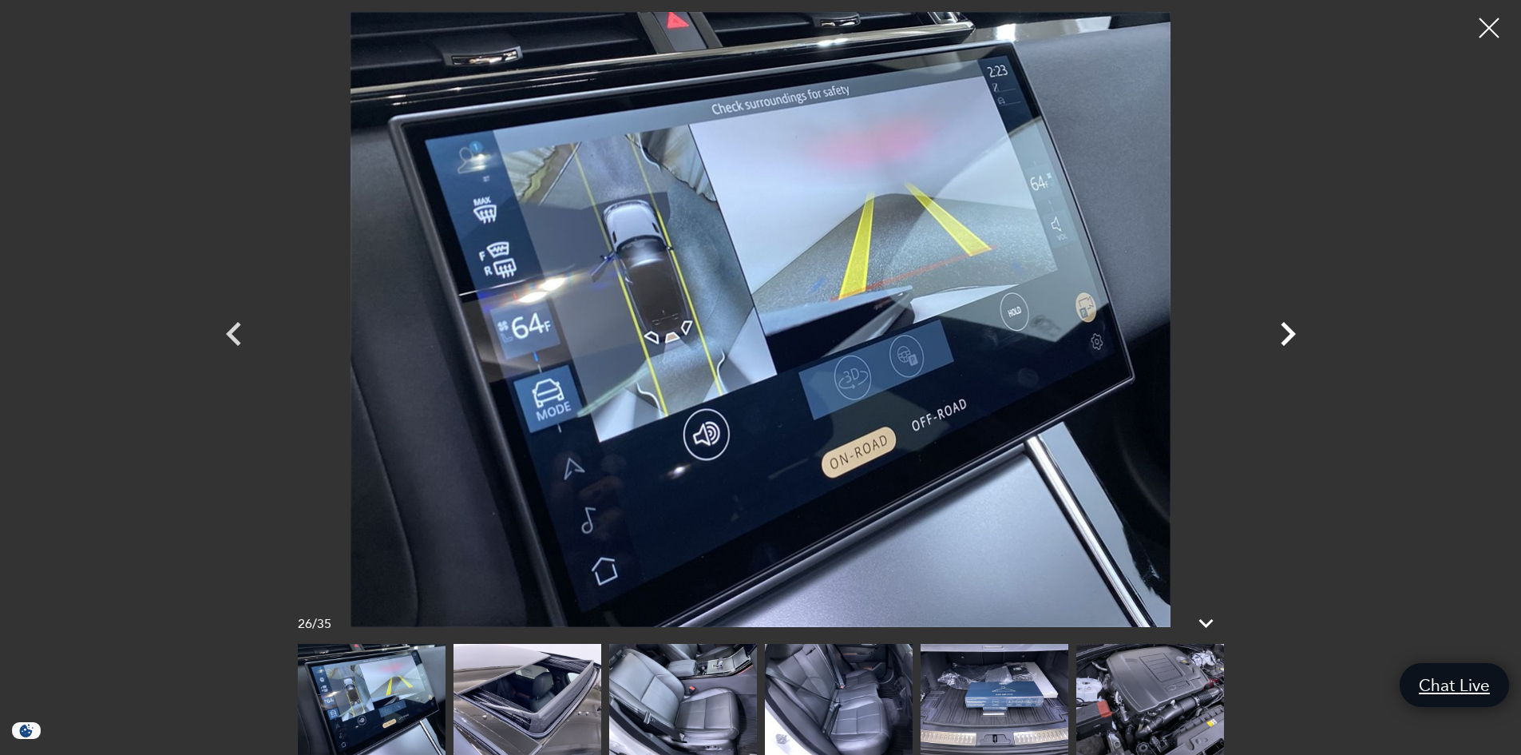
click at [1287, 335] on icon "Next" at bounding box center [1288, 334] width 48 height 48
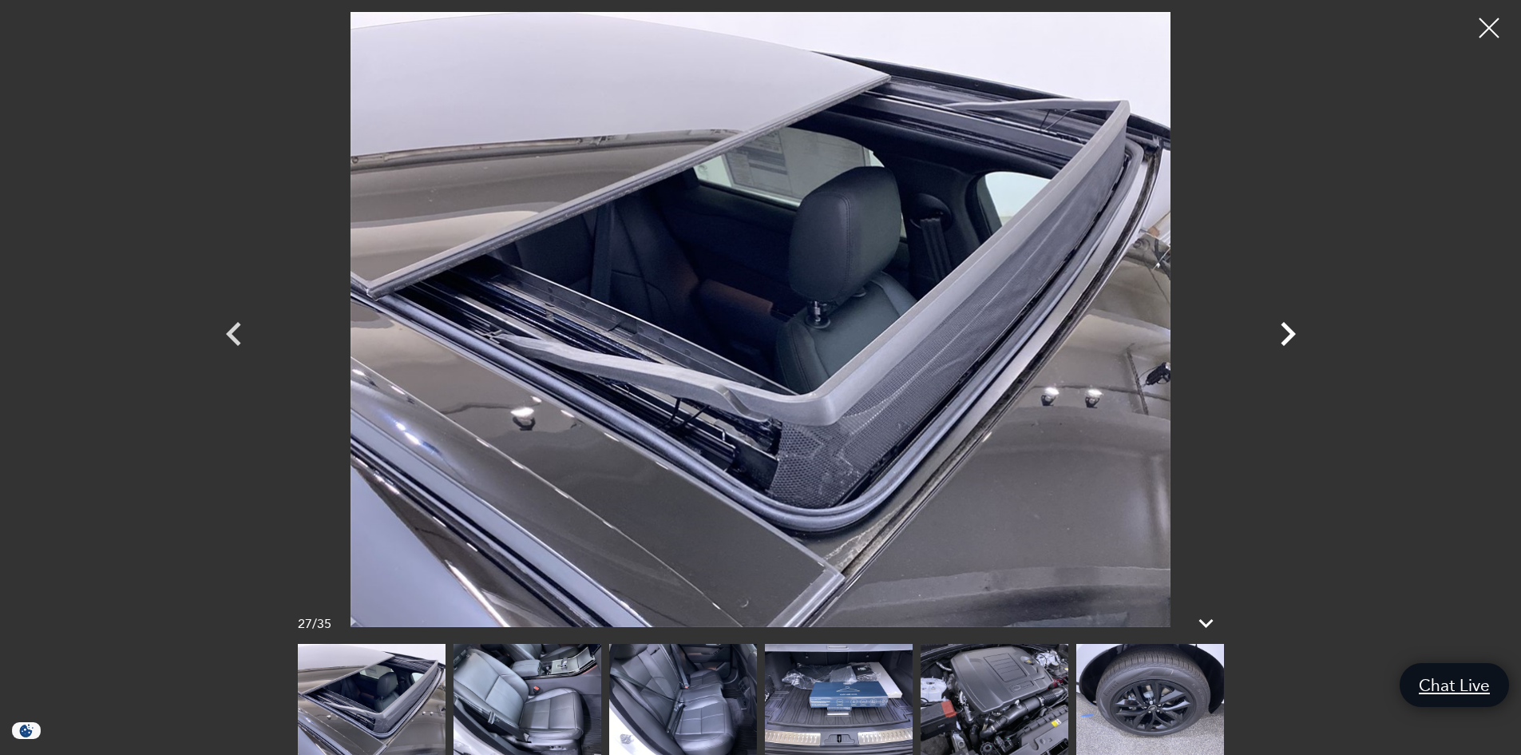
click at [1287, 335] on icon "Next" at bounding box center [1288, 334] width 48 height 48
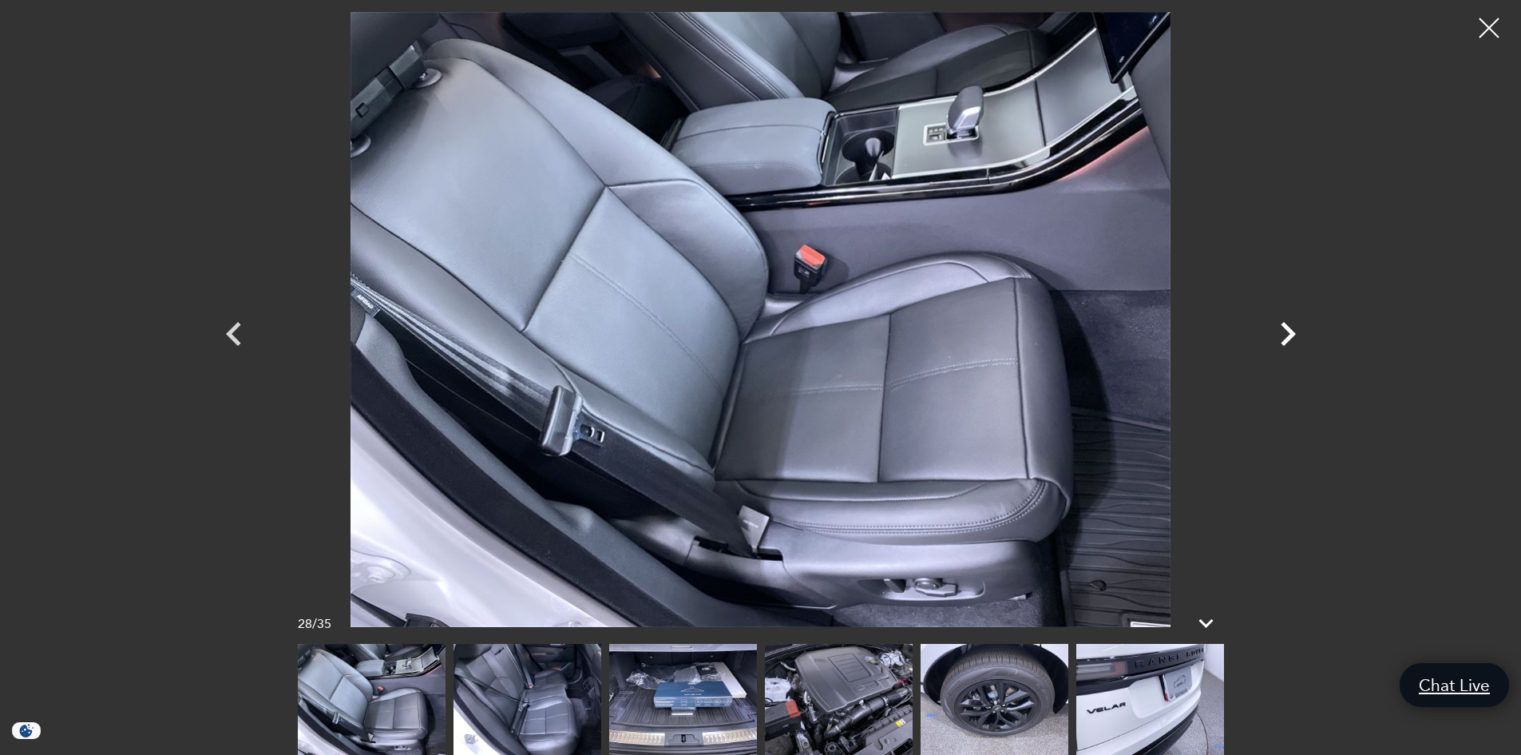
click at [1287, 335] on icon "Next" at bounding box center [1288, 334] width 48 height 48
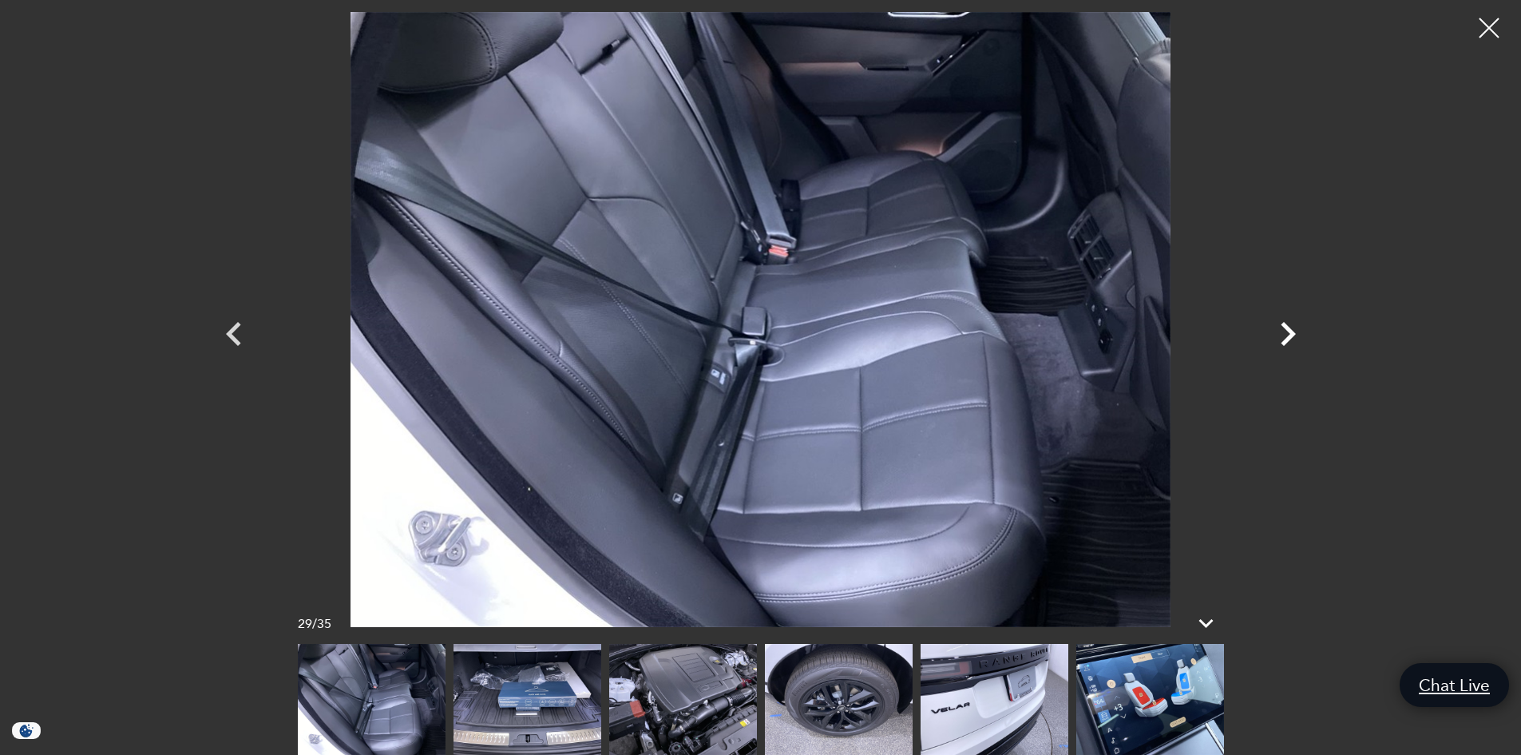
click at [1287, 335] on icon "Next" at bounding box center [1288, 334] width 48 height 48
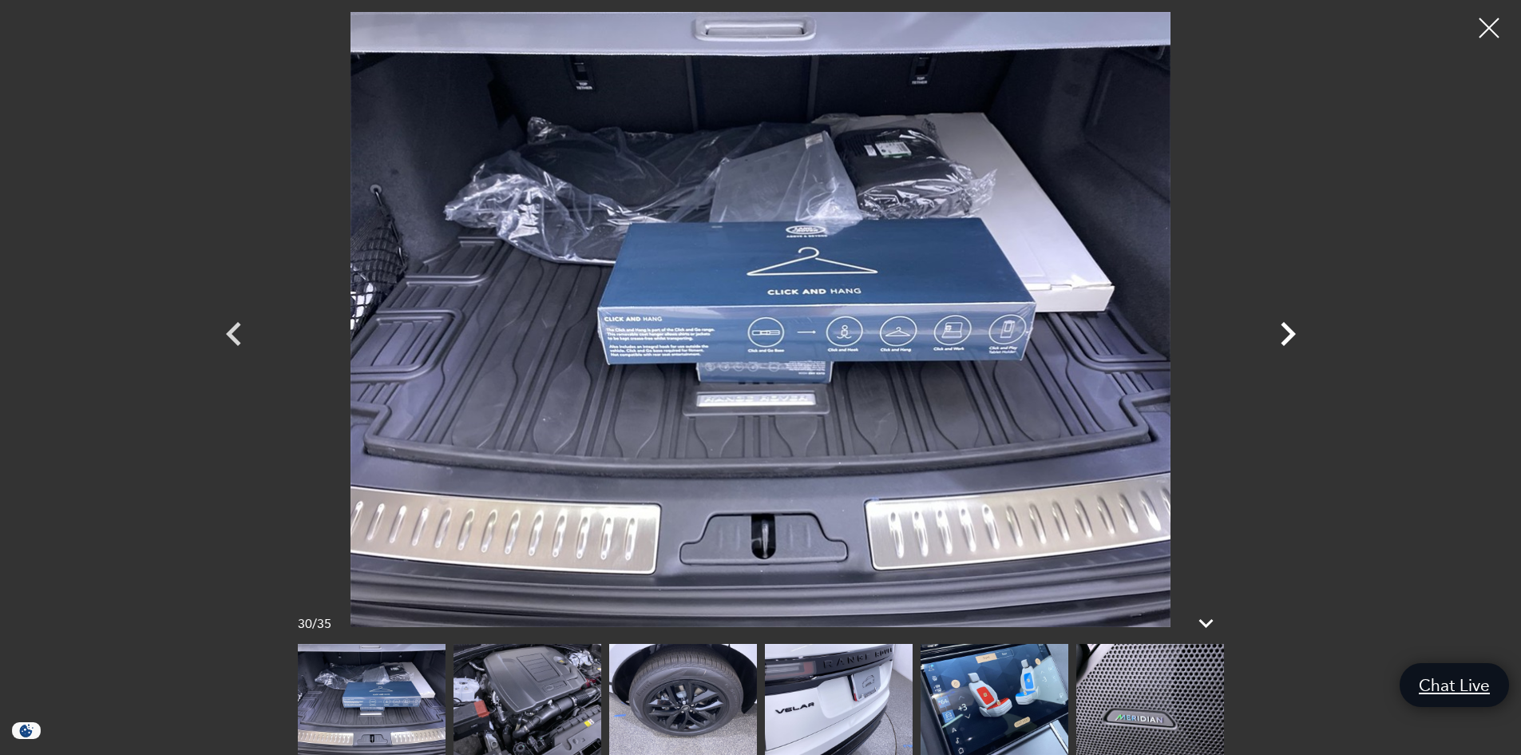
click at [1287, 335] on icon "Next" at bounding box center [1288, 334] width 48 height 48
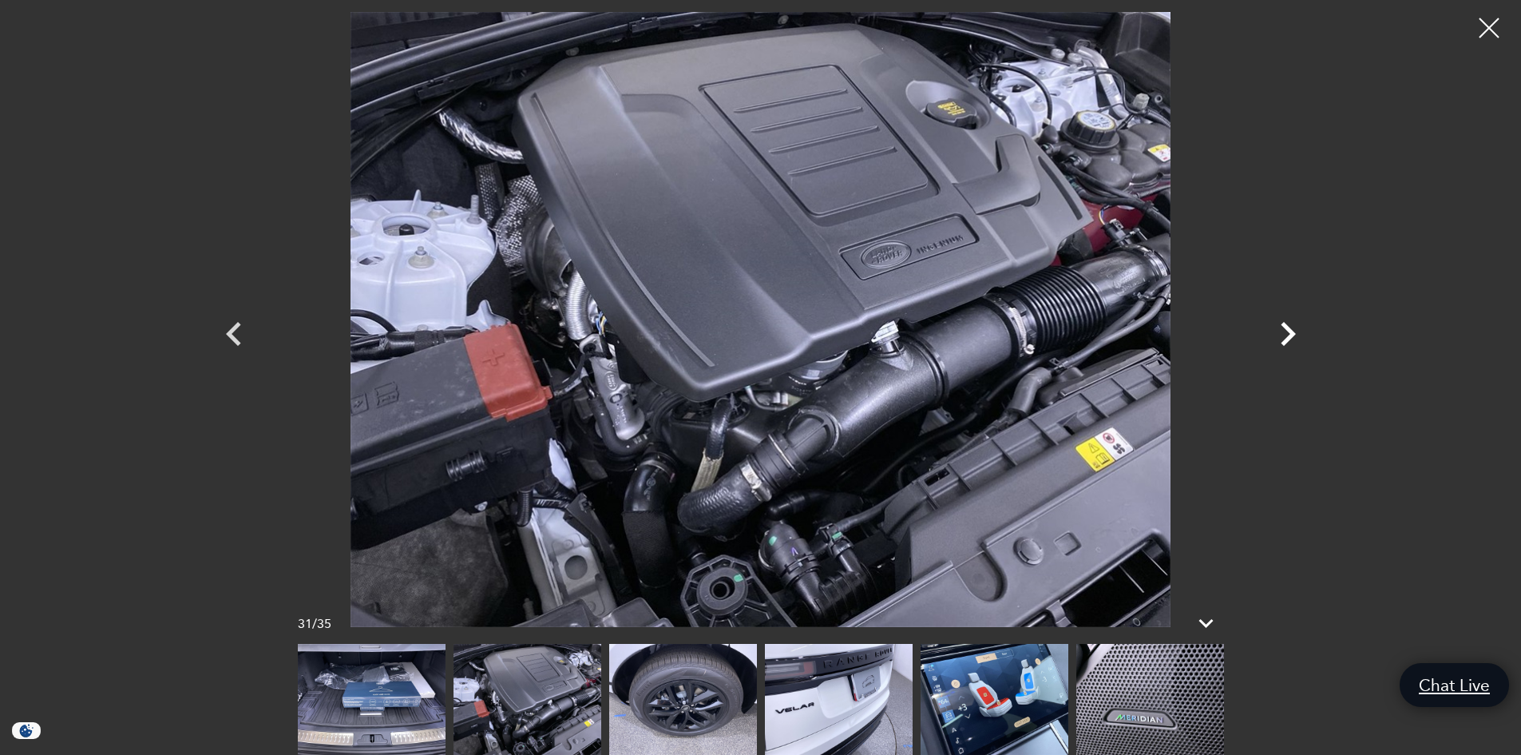
click at [1287, 335] on icon "Next" at bounding box center [1288, 334] width 48 height 48
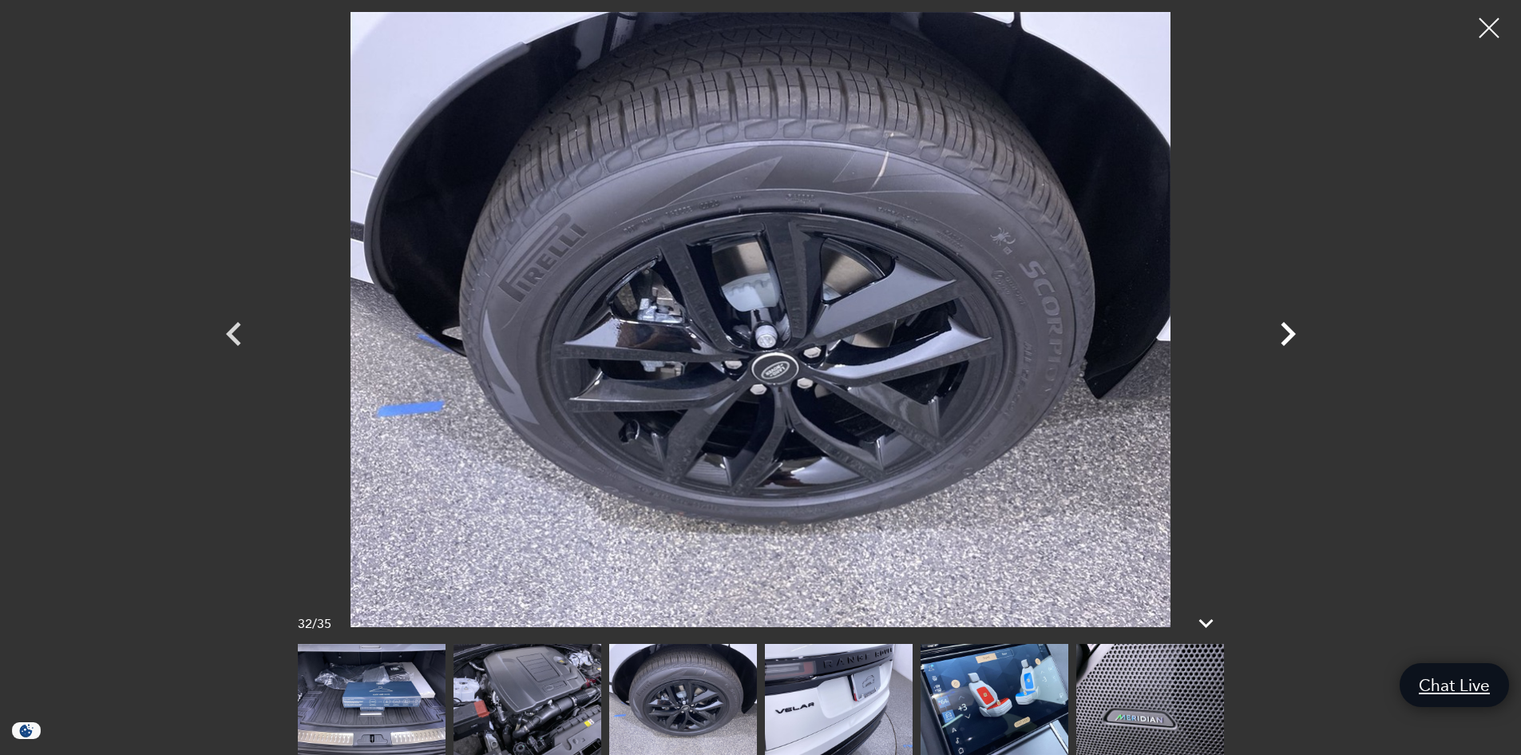
click at [1287, 335] on icon "Next" at bounding box center [1288, 334] width 48 height 48
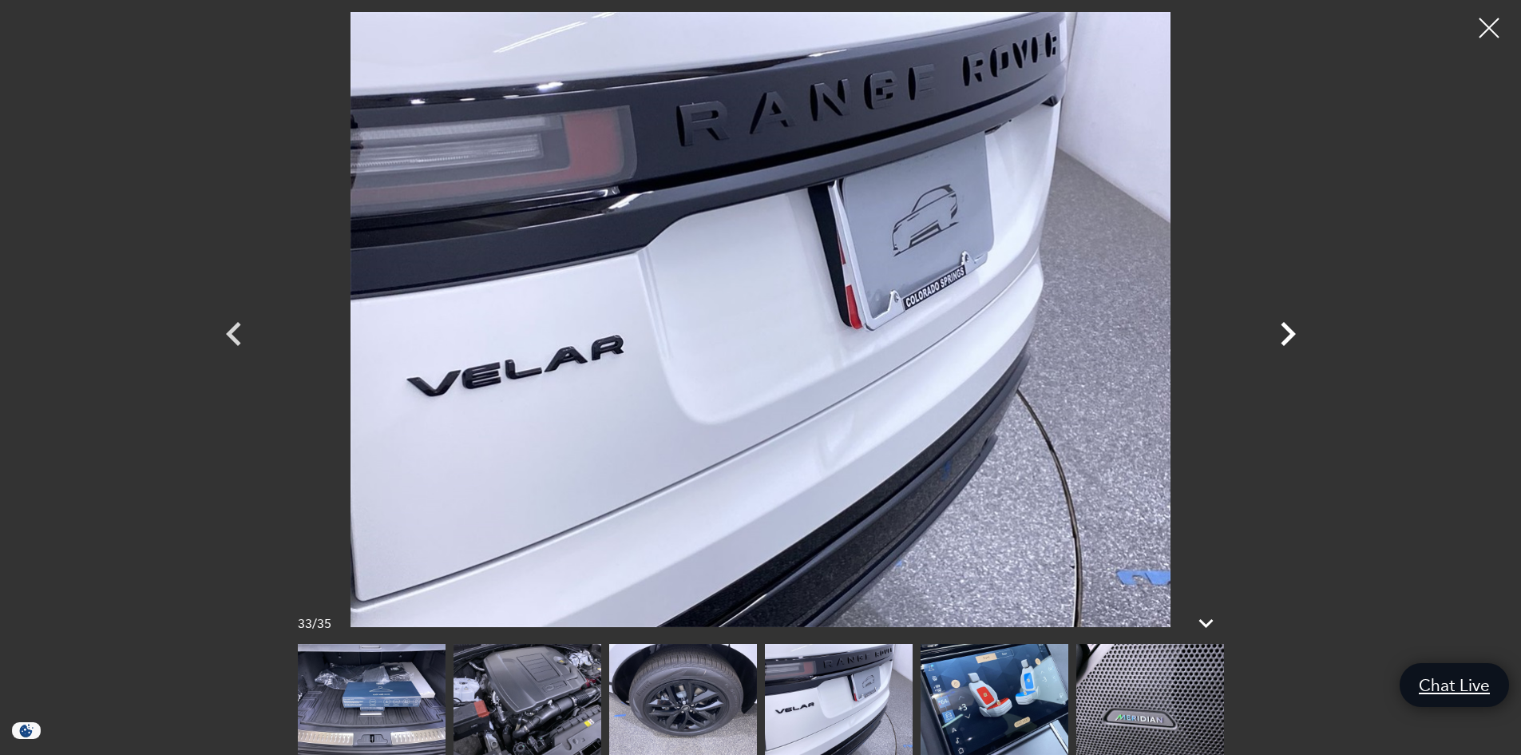
click at [1287, 335] on icon "Next" at bounding box center [1288, 334] width 48 height 48
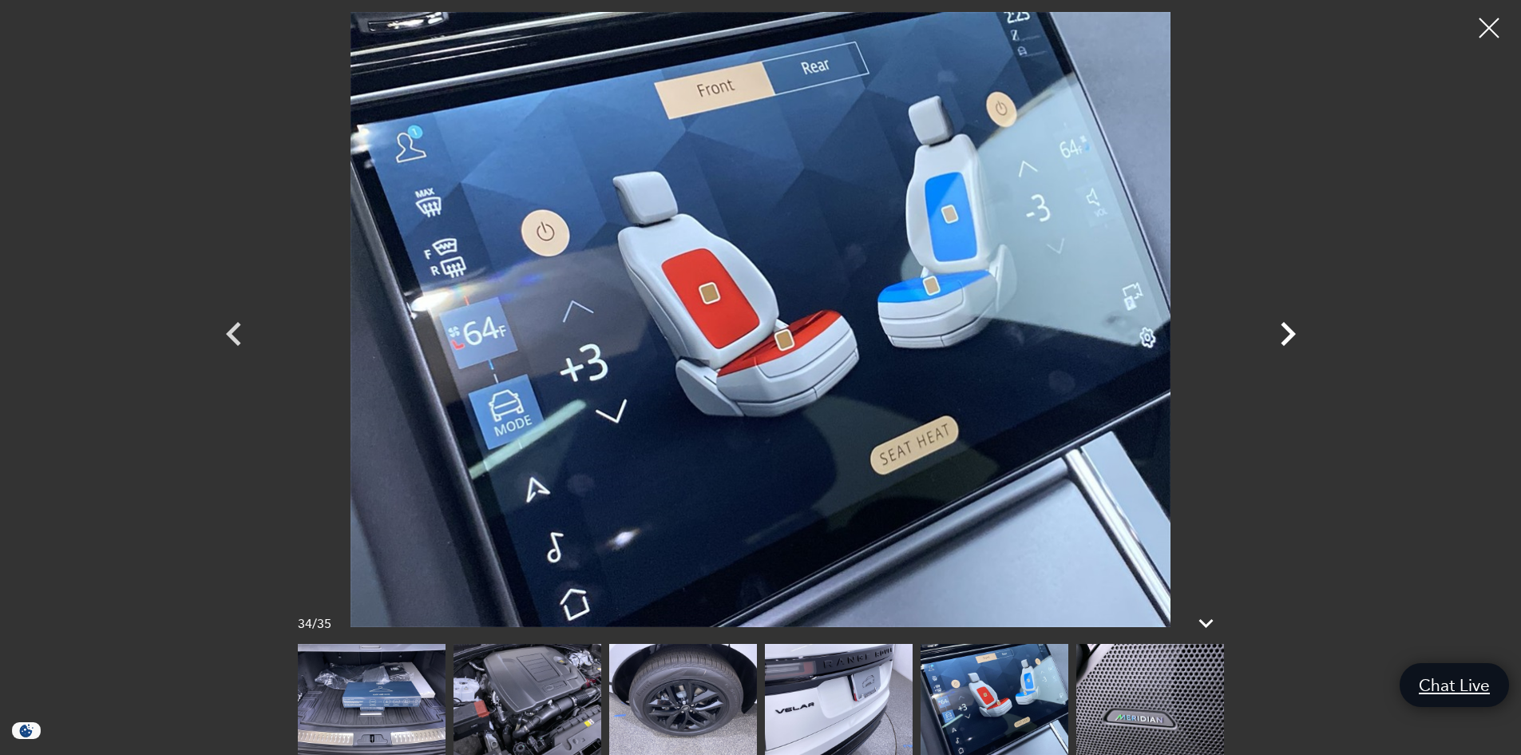
click at [1287, 335] on icon "Next" at bounding box center [1288, 334] width 48 height 48
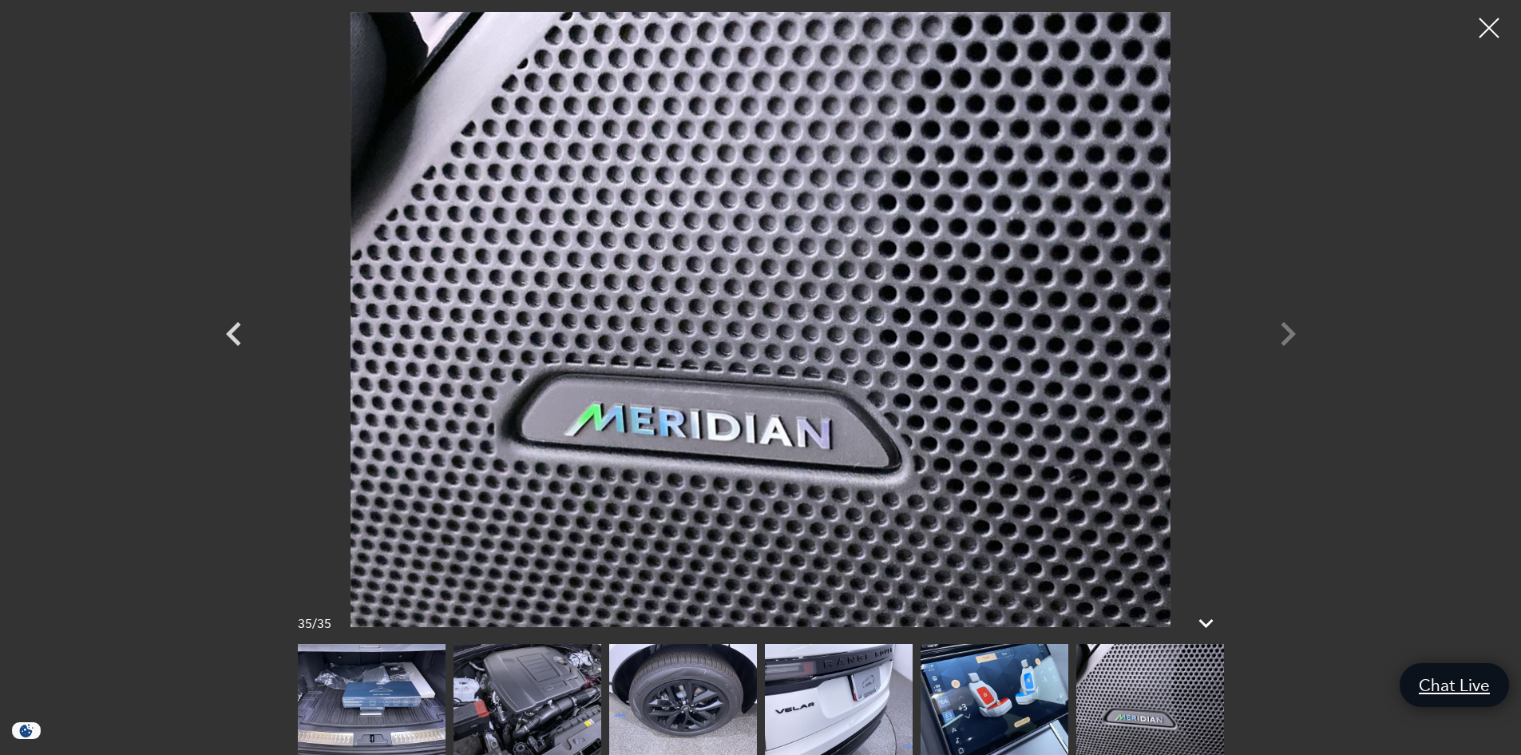
click at [1287, 335] on div at bounding box center [761, 319] width 1118 height 615
click at [1491, 26] on div at bounding box center [1489, 28] width 42 height 42
